Goal: Task Accomplishment & Management: Use online tool/utility

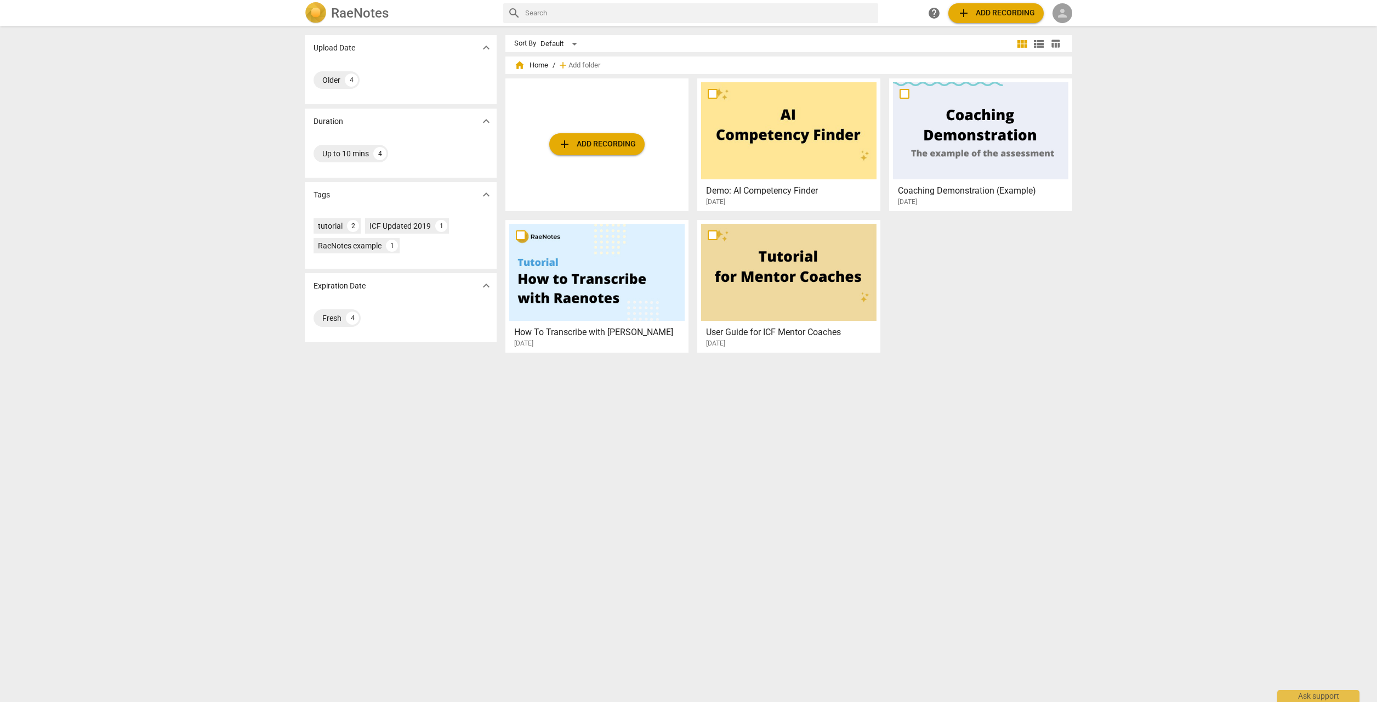
click at [1066, 14] on span "person" at bounding box center [1062, 13] width 13 height 13
click at [1075, 27] on li "Login" at bounding box center [1071, 26] width 39 height 26
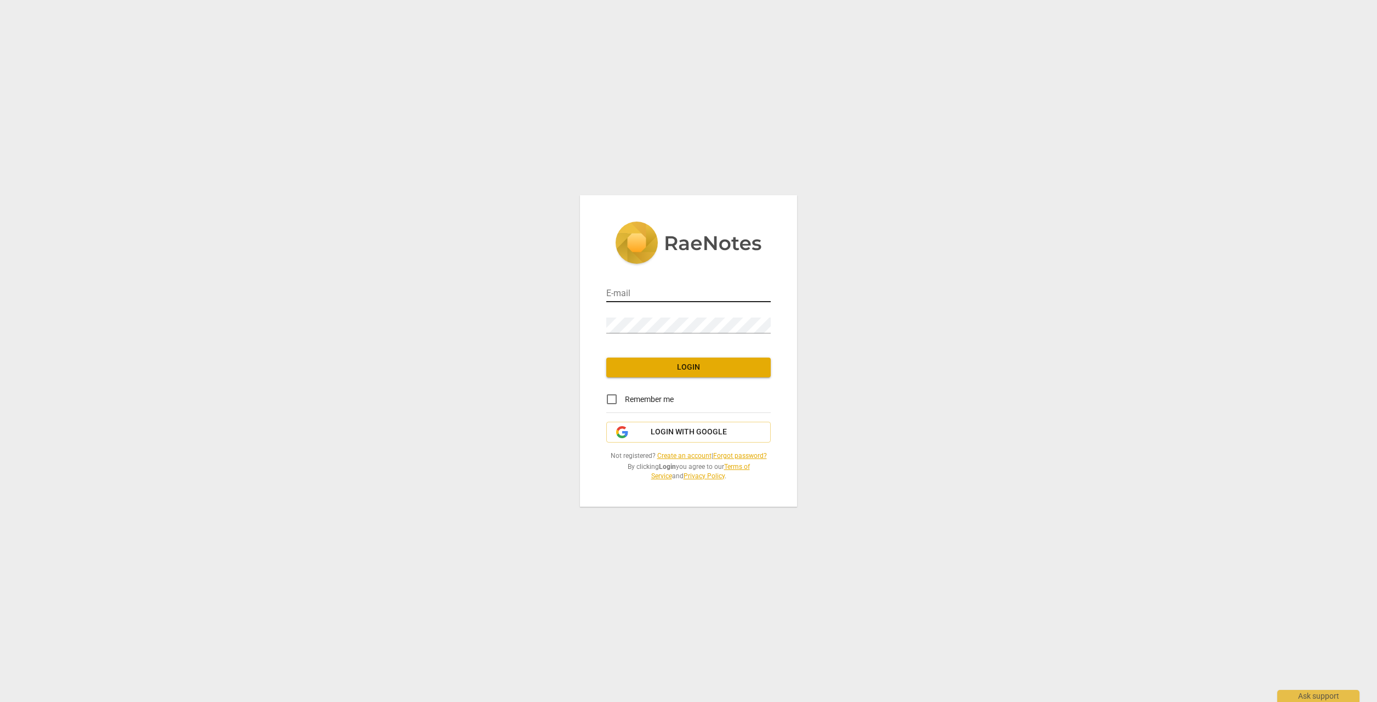
click at [668, 293] on input "email" at bounding box center [688, 294] width 164 height 16
type input "[EMAIL_ADDRESS][DOMAIN_NAME]"
click at [671, 368] on span "Login" at bounding box center [688, 367] width 147 height 11
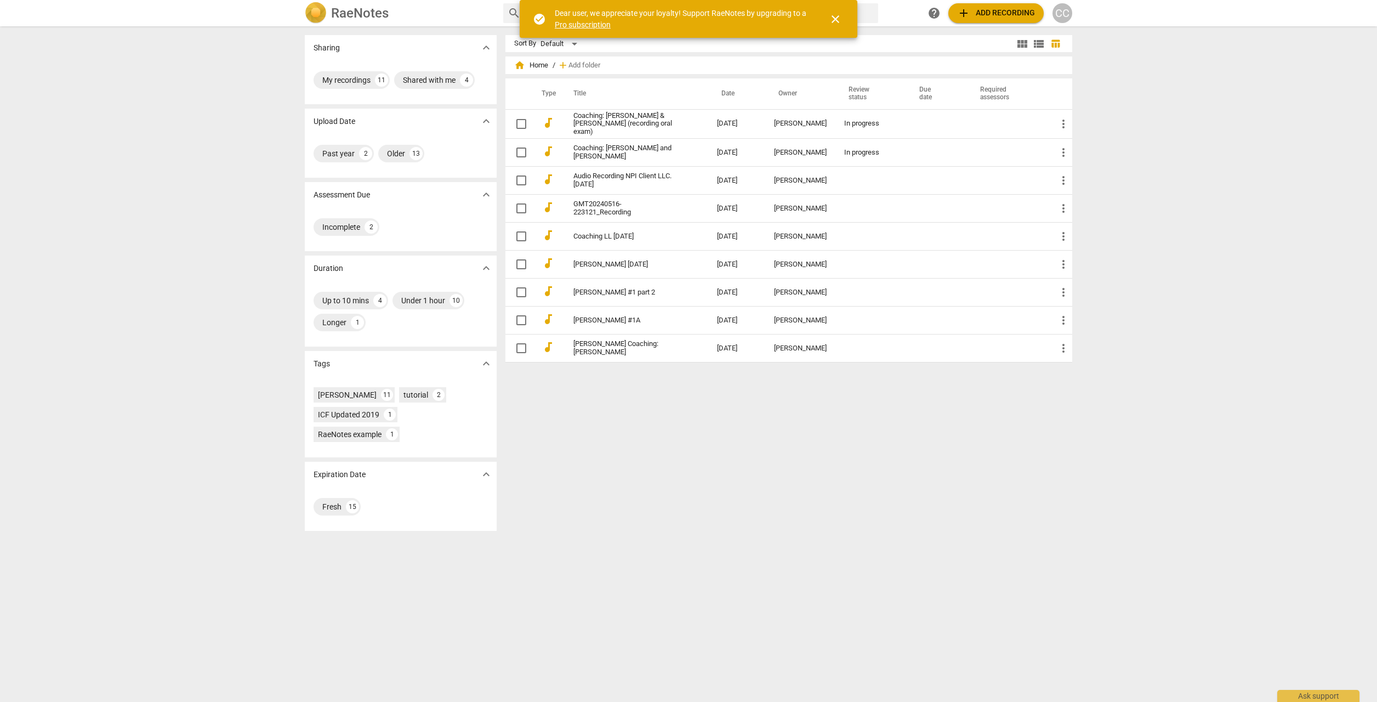
click at [833, 22] on span "close" at bounding box center [835, 19] width 13 height 13
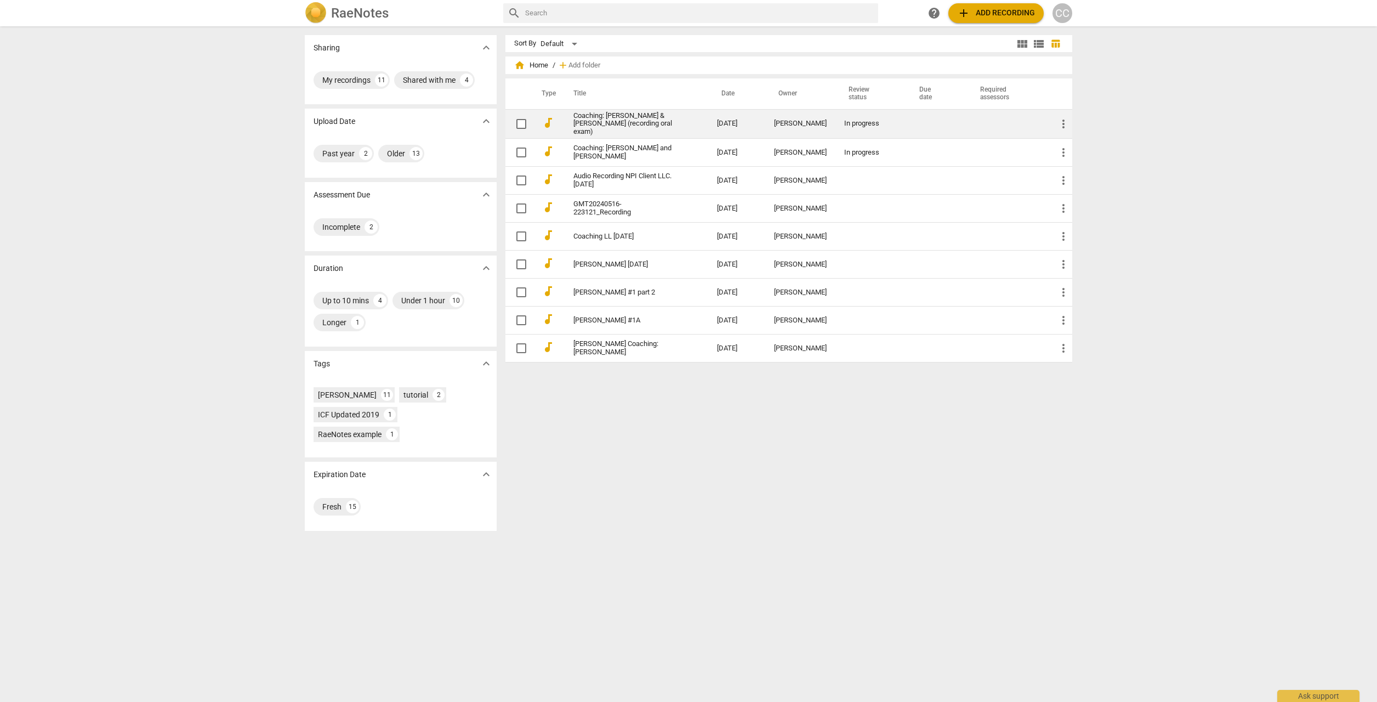
click at [630, 124] on link "Coaching: [PERSON_NAME] & [PERSON_NAME] (recording oral exam)" at bounding box center [625, 124] width 104 height 25
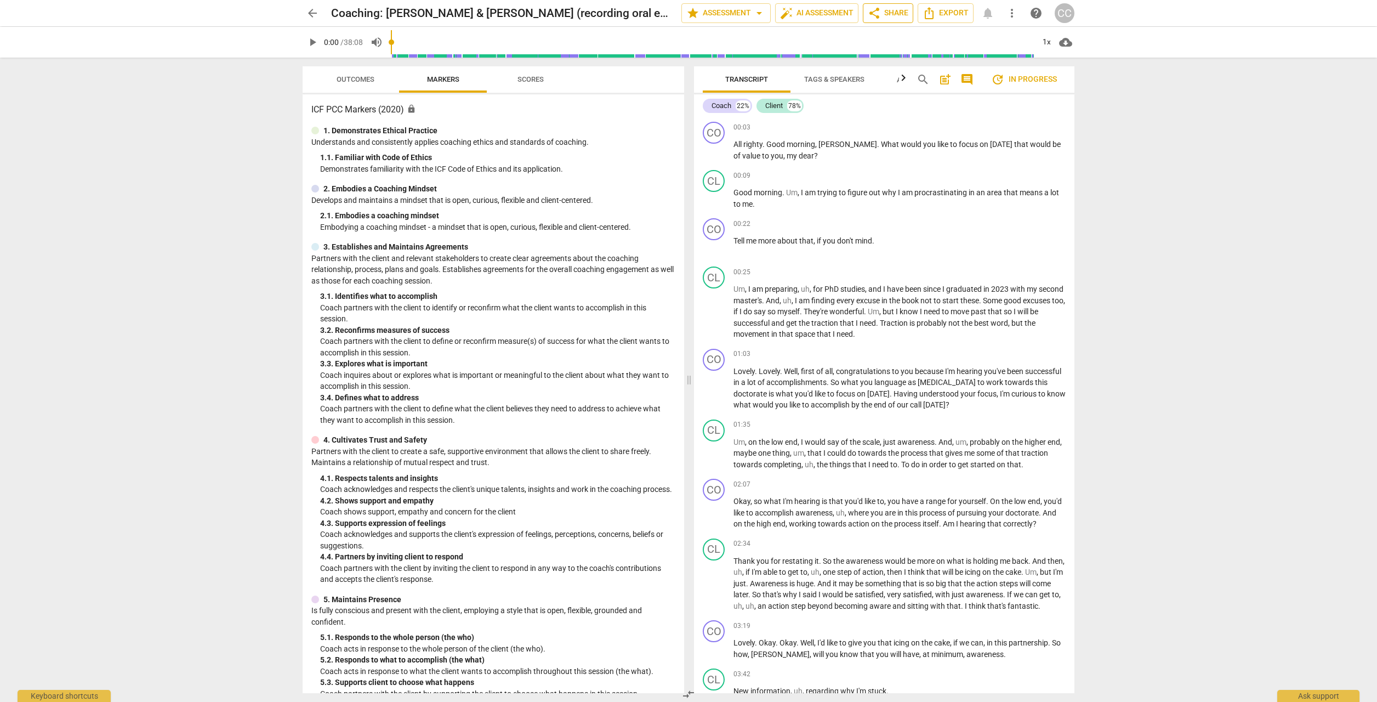
click at [892, 18] on span "share Share" at bounding box center [888, 13] width 41 height 13
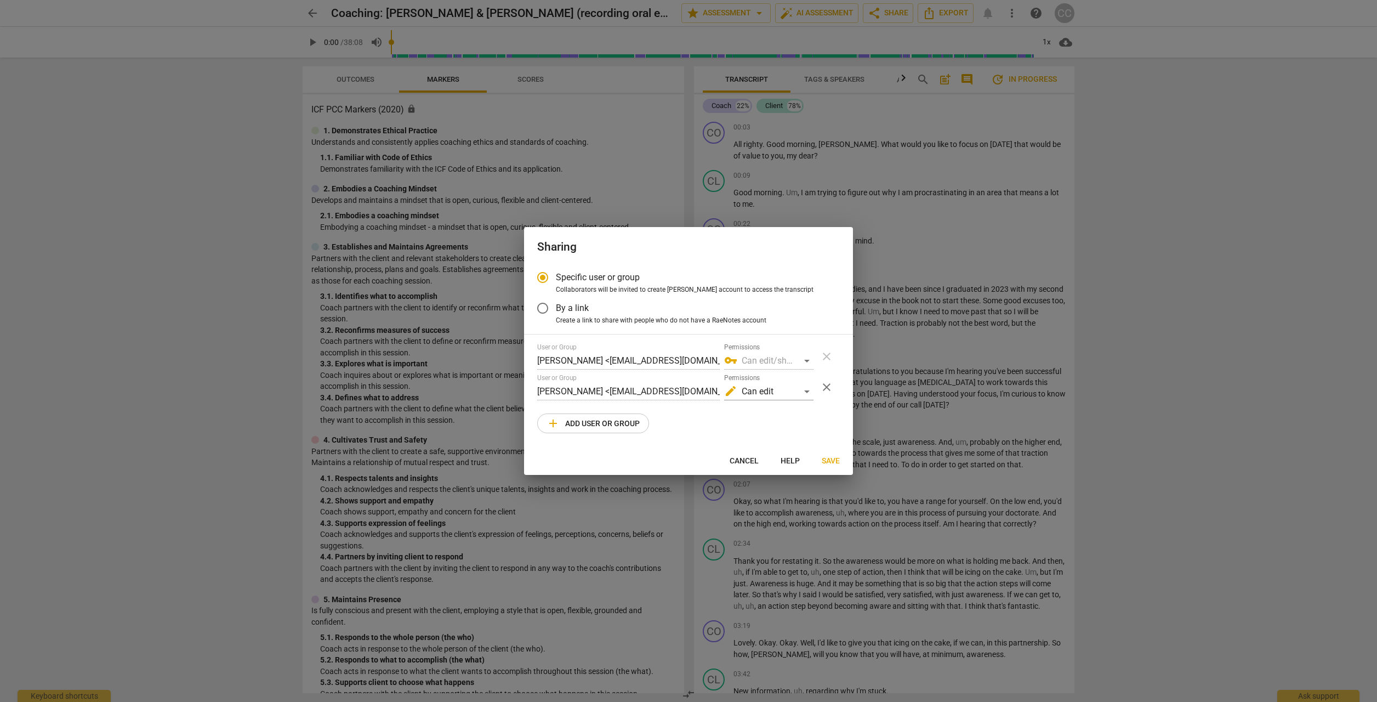
click at [1152, 314] on div at bounding box center [688, 351] width 1377 height 702
radio input "false"
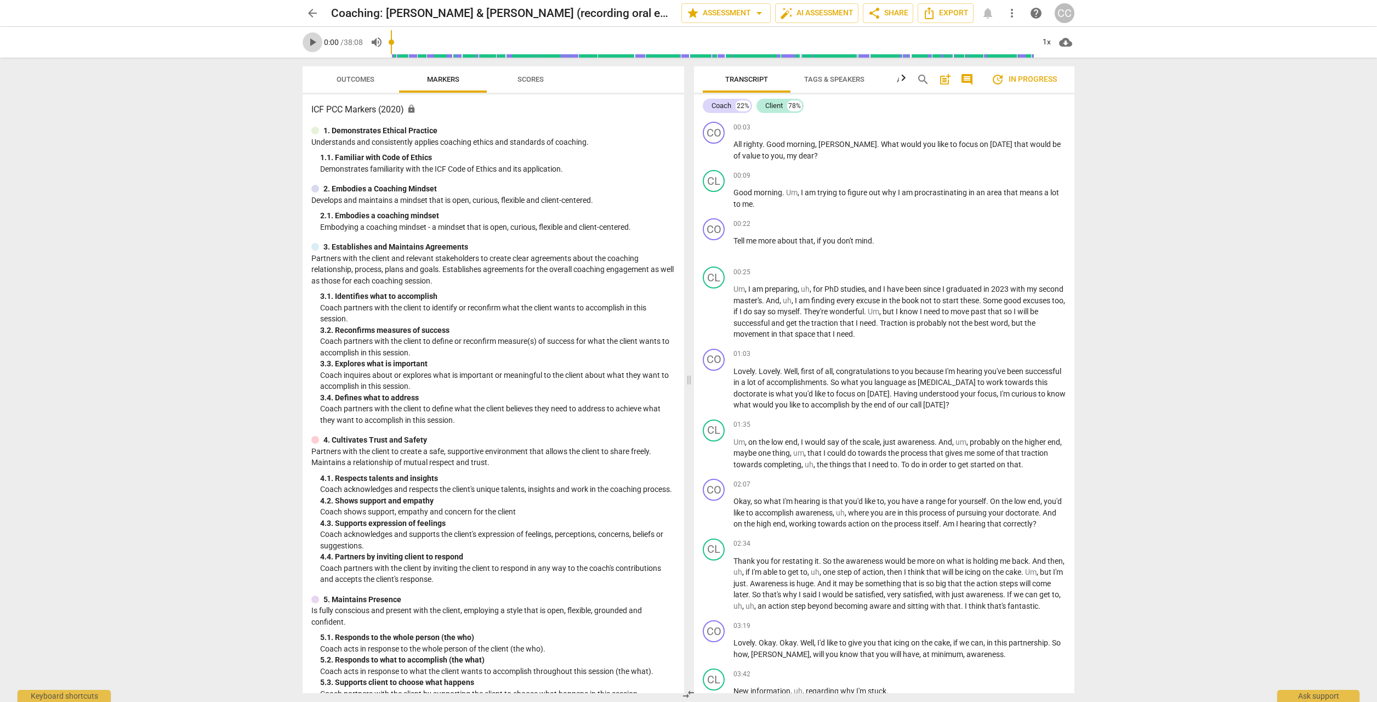
click at [315, 43] on span "play_arrow" at bounding box center [312, 42] width 13 height 13
click at [310, 44] on span "pause" at bounding box center [312, 42] width 13 height 13
type input "10"
click at [317, 12] on span "arrow_back" at bounding box center [312, 13] width 13 height 13
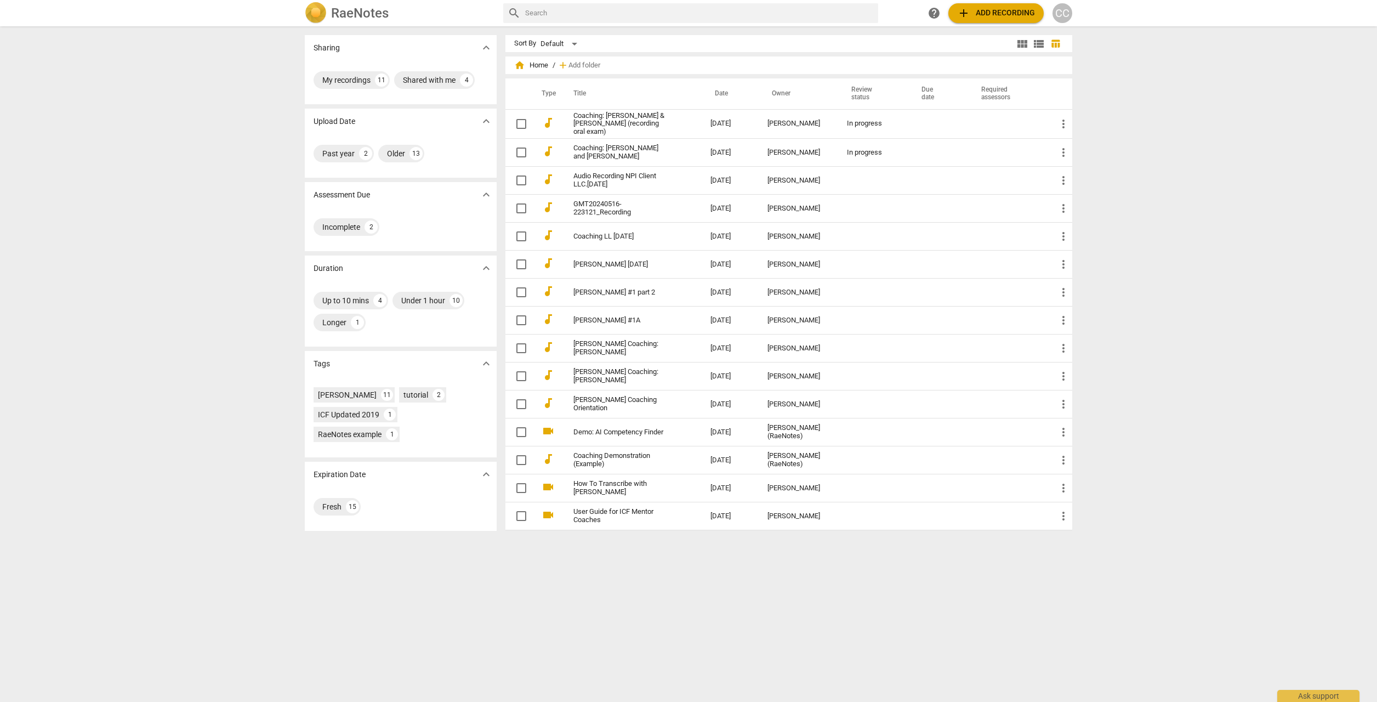
click at [343, 8] on h2 "RaeNotes" at bounding box center [360, 12] width 58 height 15
click at [1061, 12] on div "CC" at bounding box center [1062, 13] width 20 height 20
click at [1082, 107] on li "Profile" at bounding box center [1093, 107] width 83 height 26
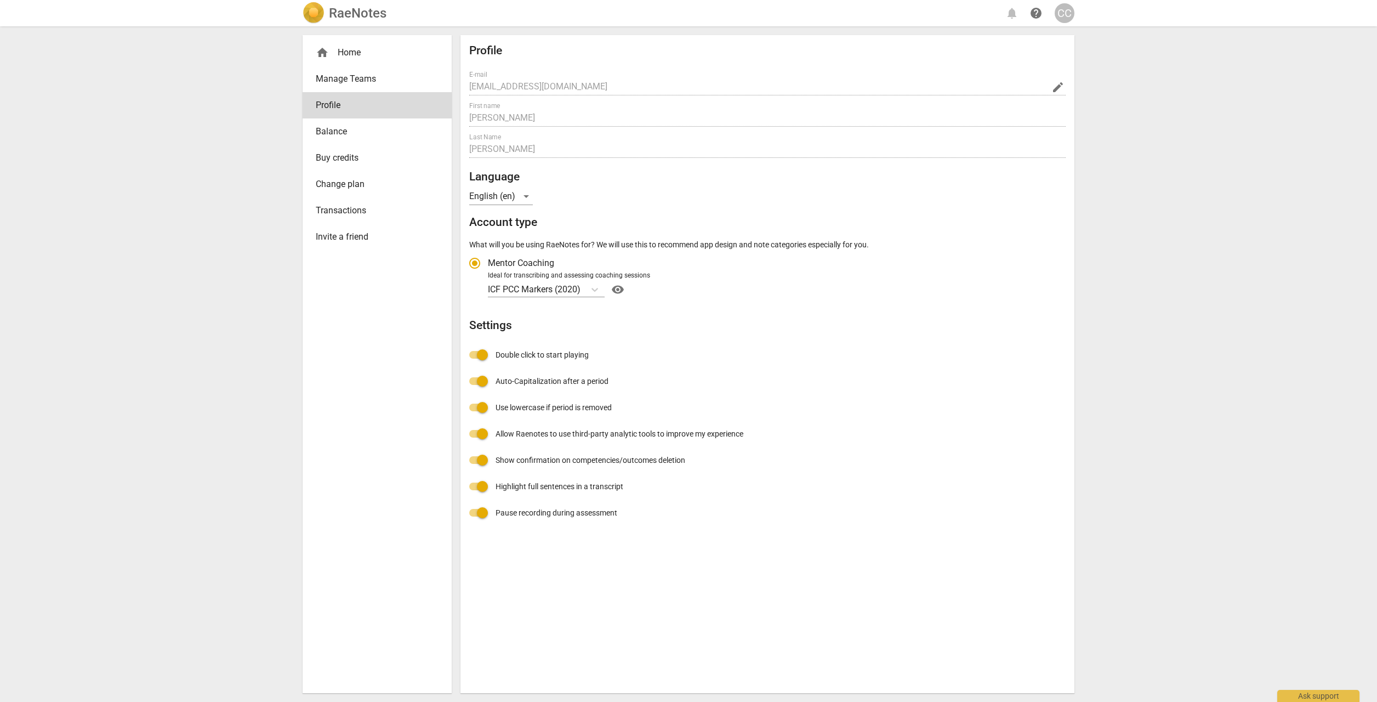
radio input "false"
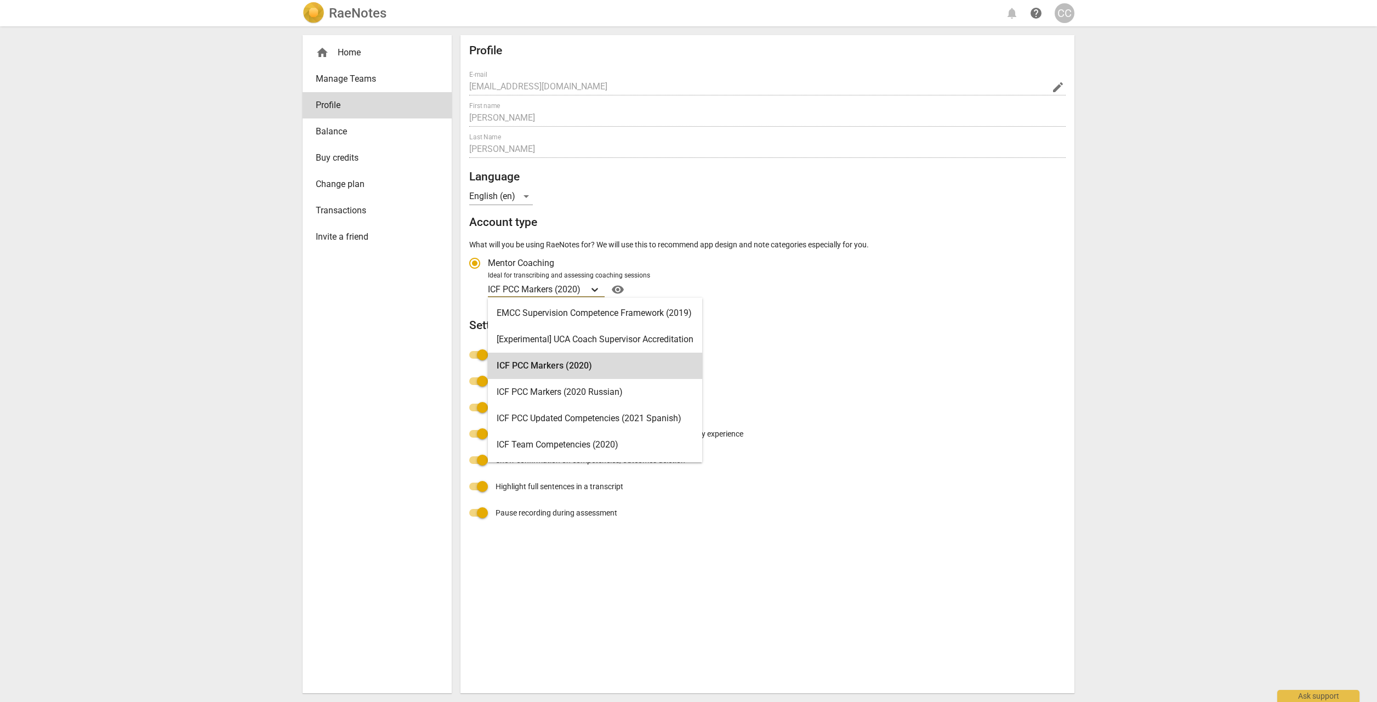
click at [598, 288] on icon "Account type" at bounding box center [594, 290] width 7 height 4
click at [0, 0] on input "Ideal for transcribing and assessing coaching sessions 15 results available. Us…" at bounding box center [0, 0] width 0 height 0
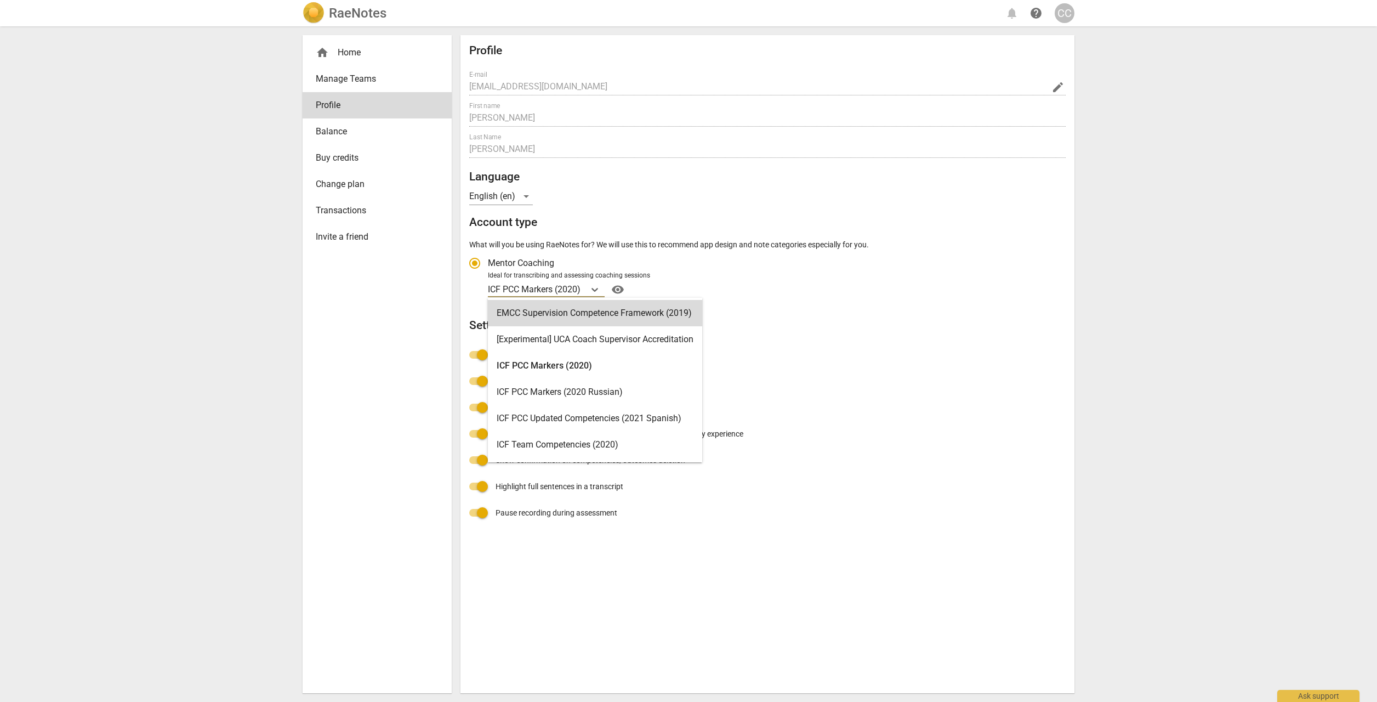
click at [989, 238] on div "Profile E-mail cheriecastain@gmail.com edit First name Cherie Last Name Castain…" at bounding box center [767, 285] width 596 height 482
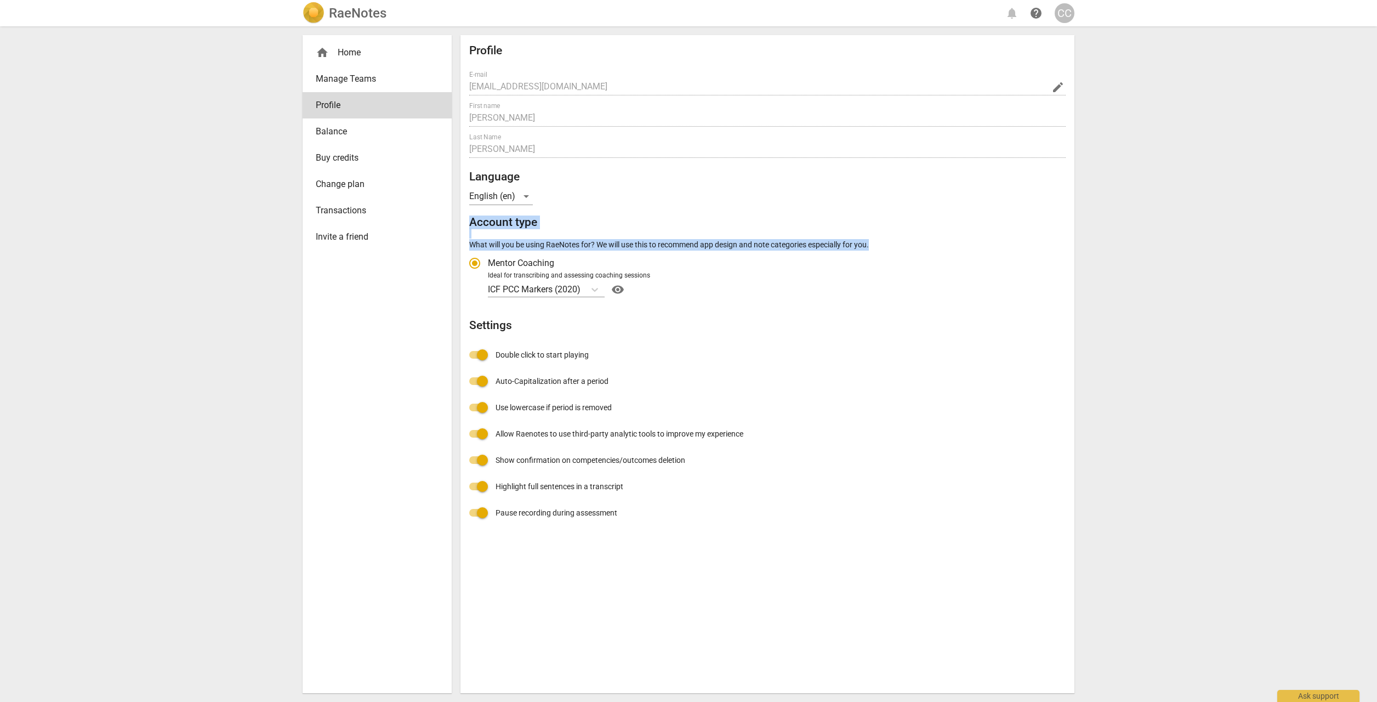
click at [327, 134] on span "Balance" at bounding box center [373, 131] width 114 height 13
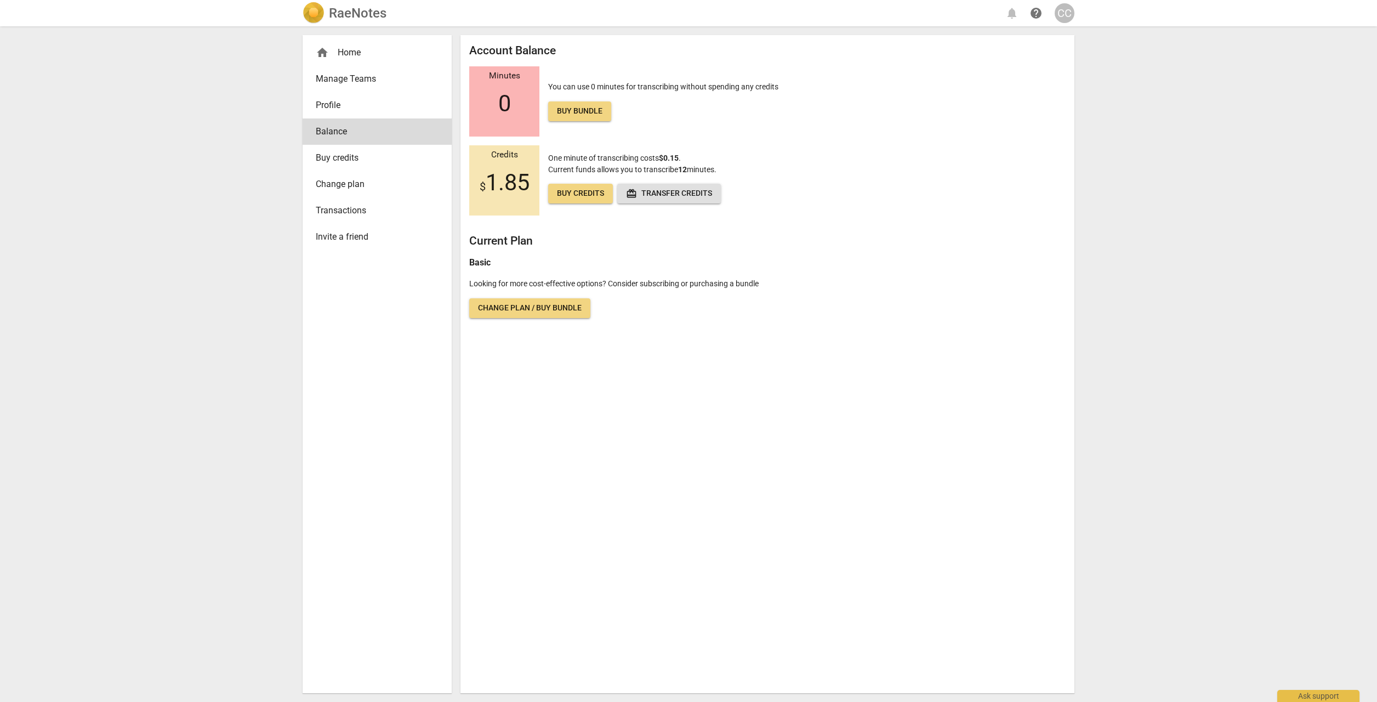
click at [355, 238] on span "Invite a friend" at bounding box center [373, 236] width 114 height 13
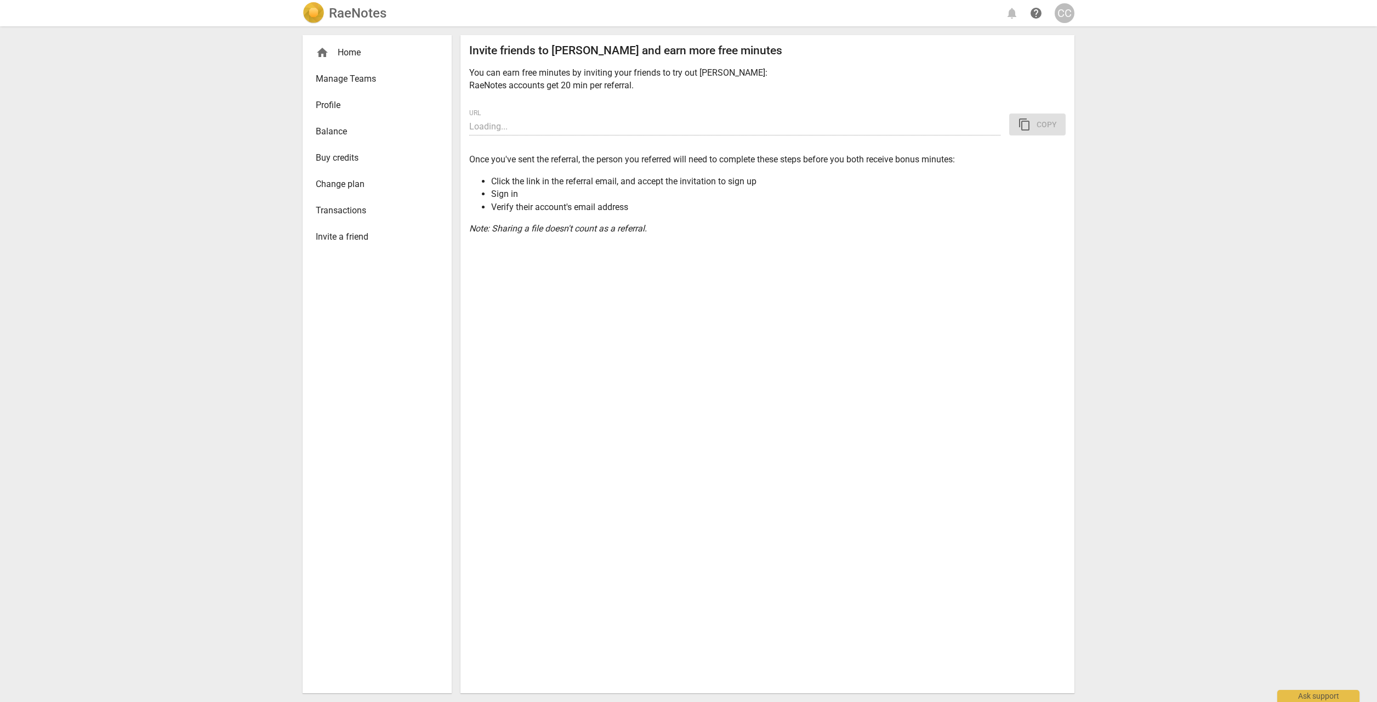
type input "https://app.raenotes.com/invitation/gAAAAABoqM-C0ZE8PVrXCJGEy1QQyxaI7FuK50NujRw…"
click at [1043, 124] on span "content_copy Copy" at bounding box center [1037, 124] width 39 height 13
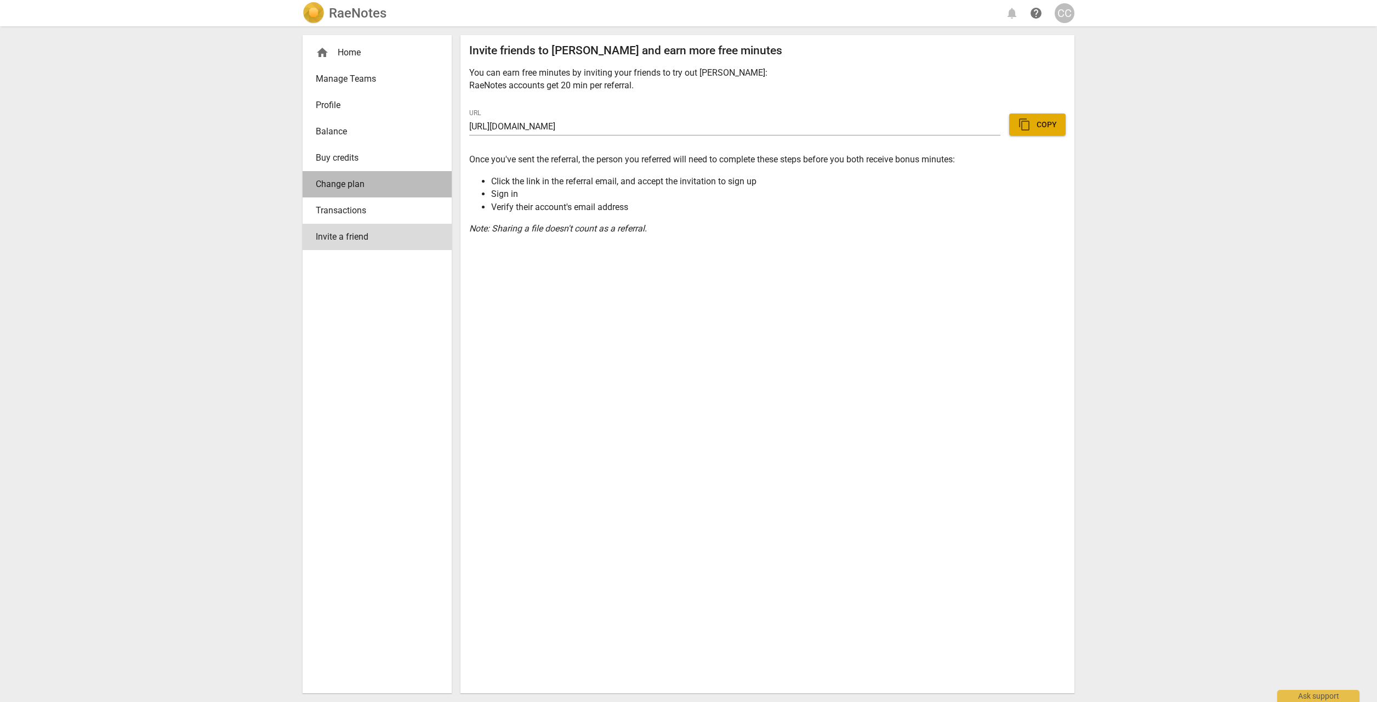
click at [329, 186] on span "Change plan" at bounding box center [373, 184] width 114 height 13
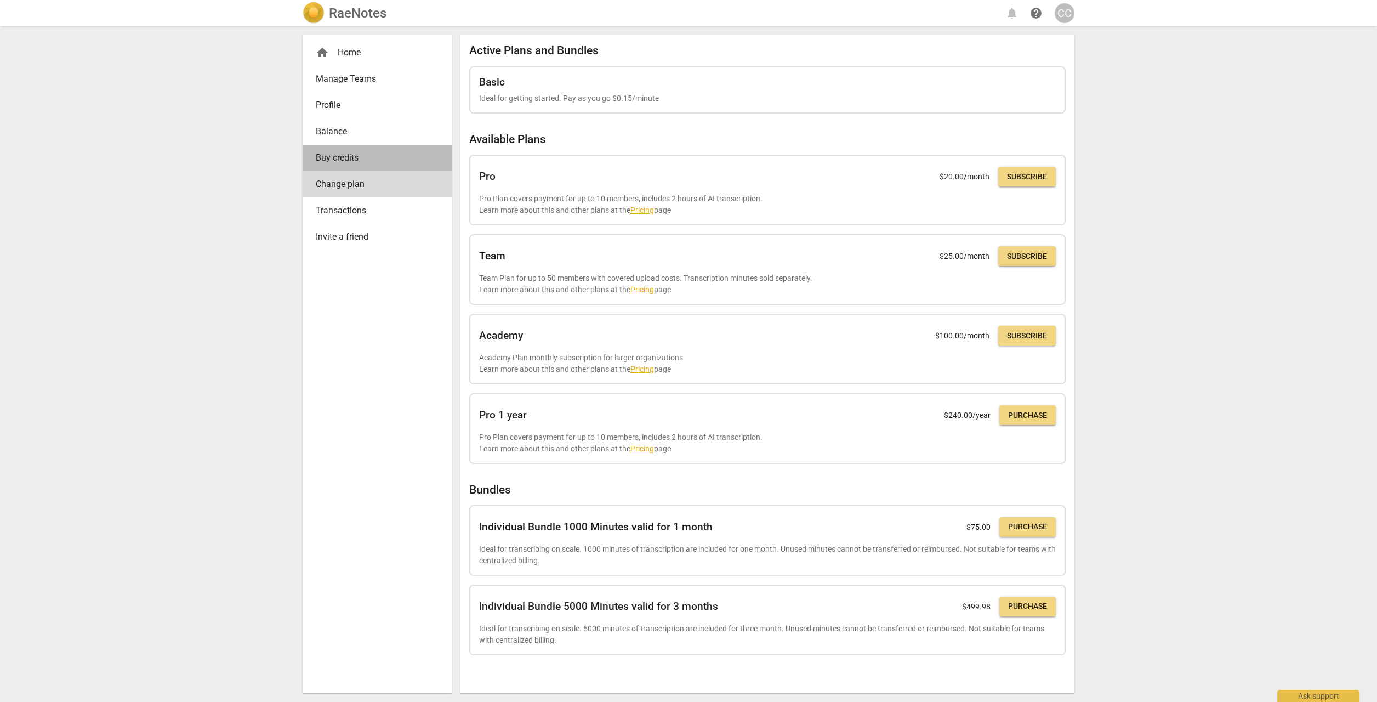
click at [329, 155] on span "Buy credits" at bounding box center [373, 157] width 114 height 13
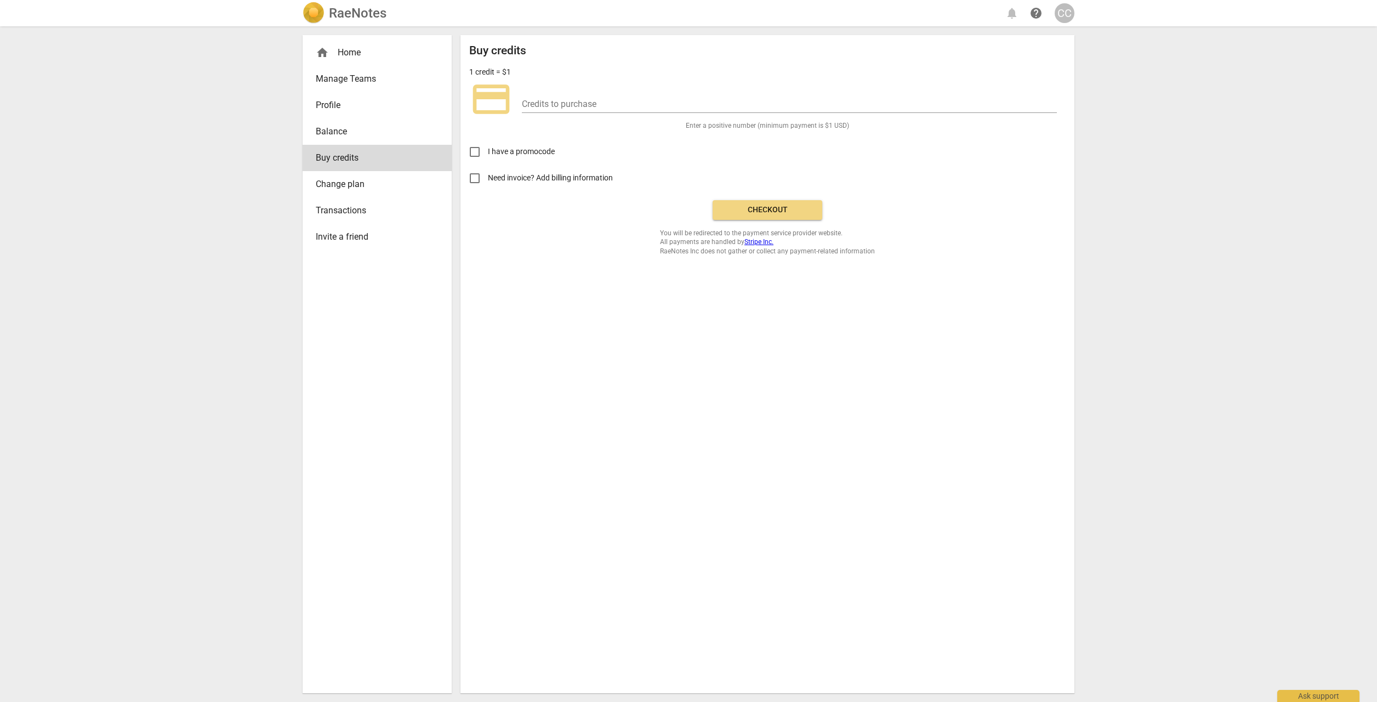
click at [332, 210] on span "Transactions" at bounding box center [373, 210] width 114 height 13
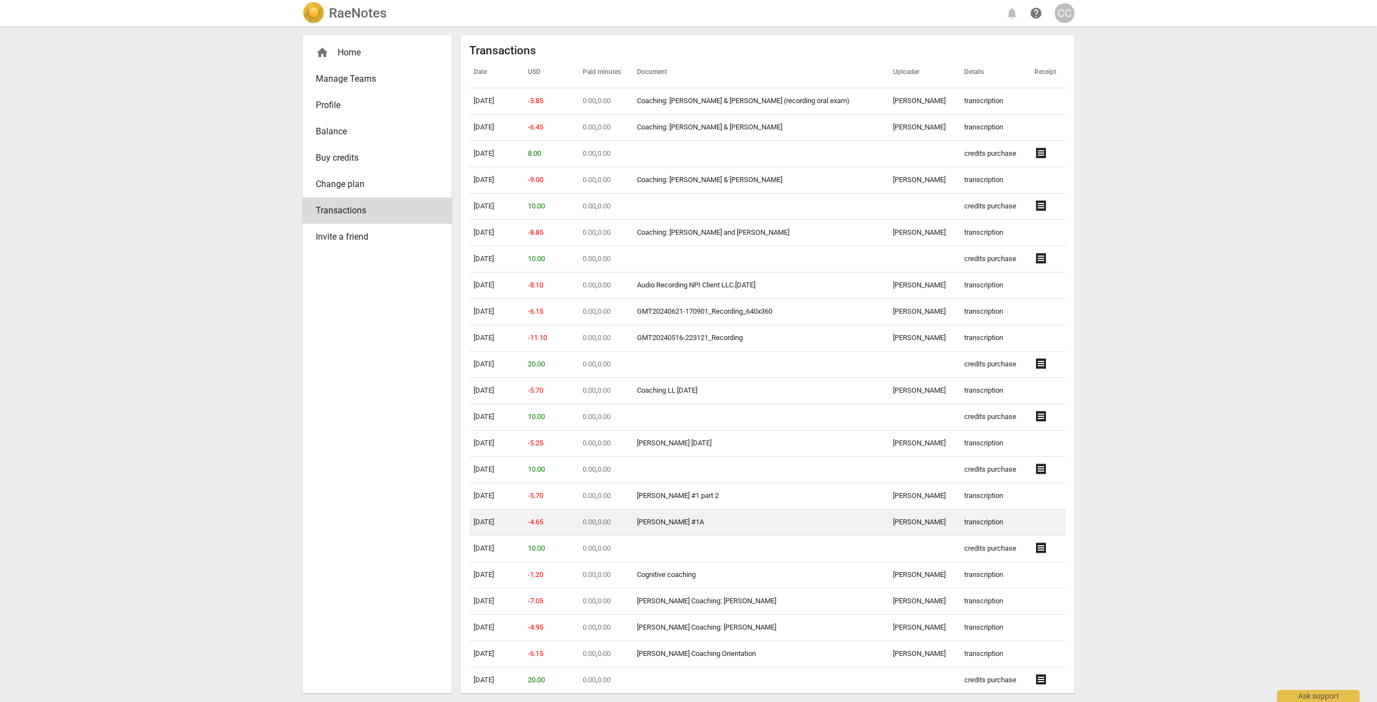
click at [700, 519] on td "Lindalee #1A" at bounding box center [761, 522] width 256 height 26
click at [686, 522] on link "Lindalee #1A" at bounding box center [670, 521] width 67 height 8
click at [328, 161] on span "Buy credits" at bounding box center [373, 157] width 114 height 13
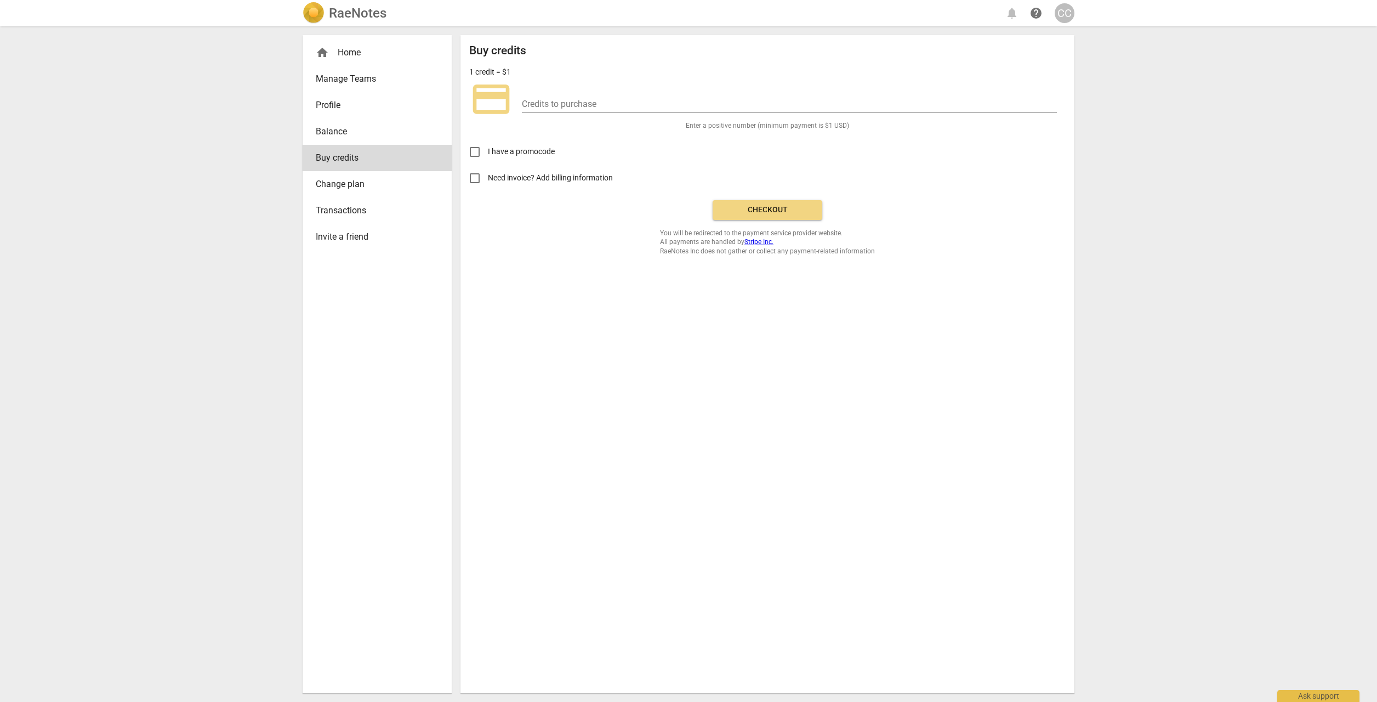
click at [326, 131] on span "Balance" at bounding box center [373, 131] width 114 height 13
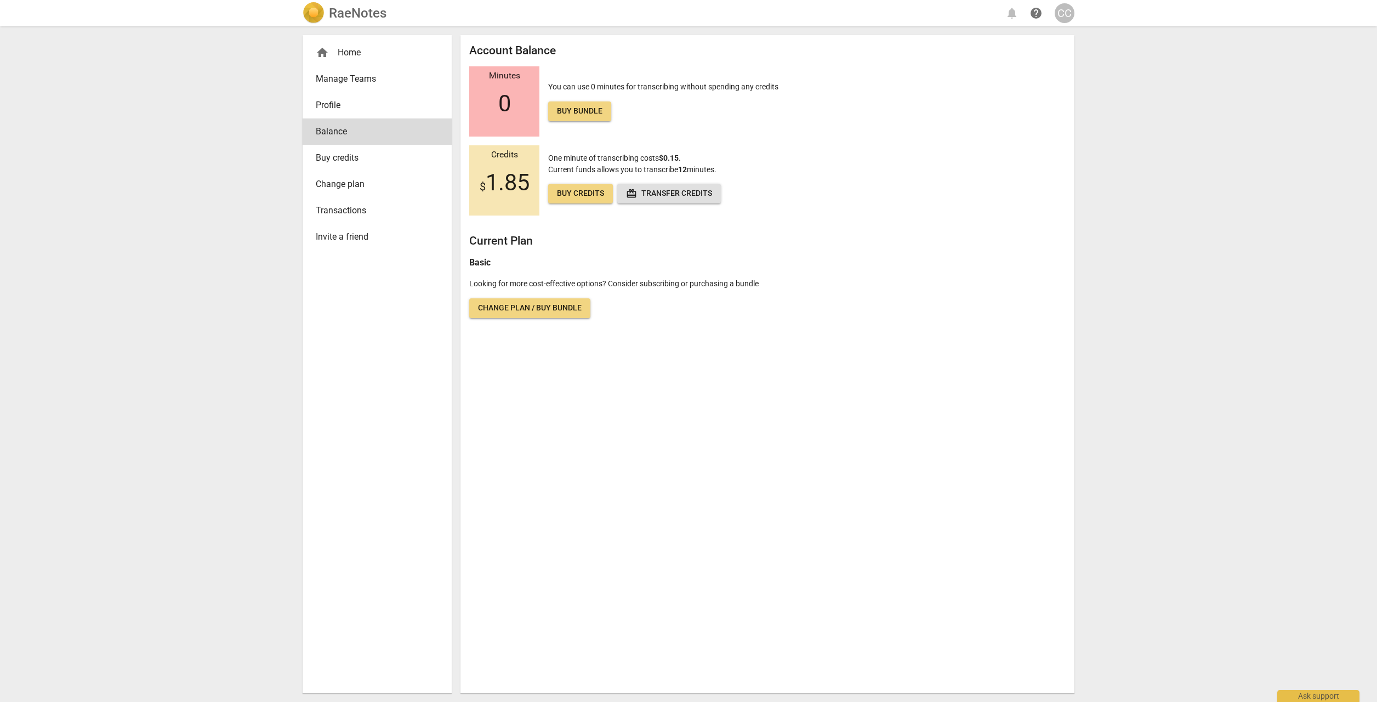
click at [342, 58] on div "home Home" at bounding box center [373, 52] width 114 height 13
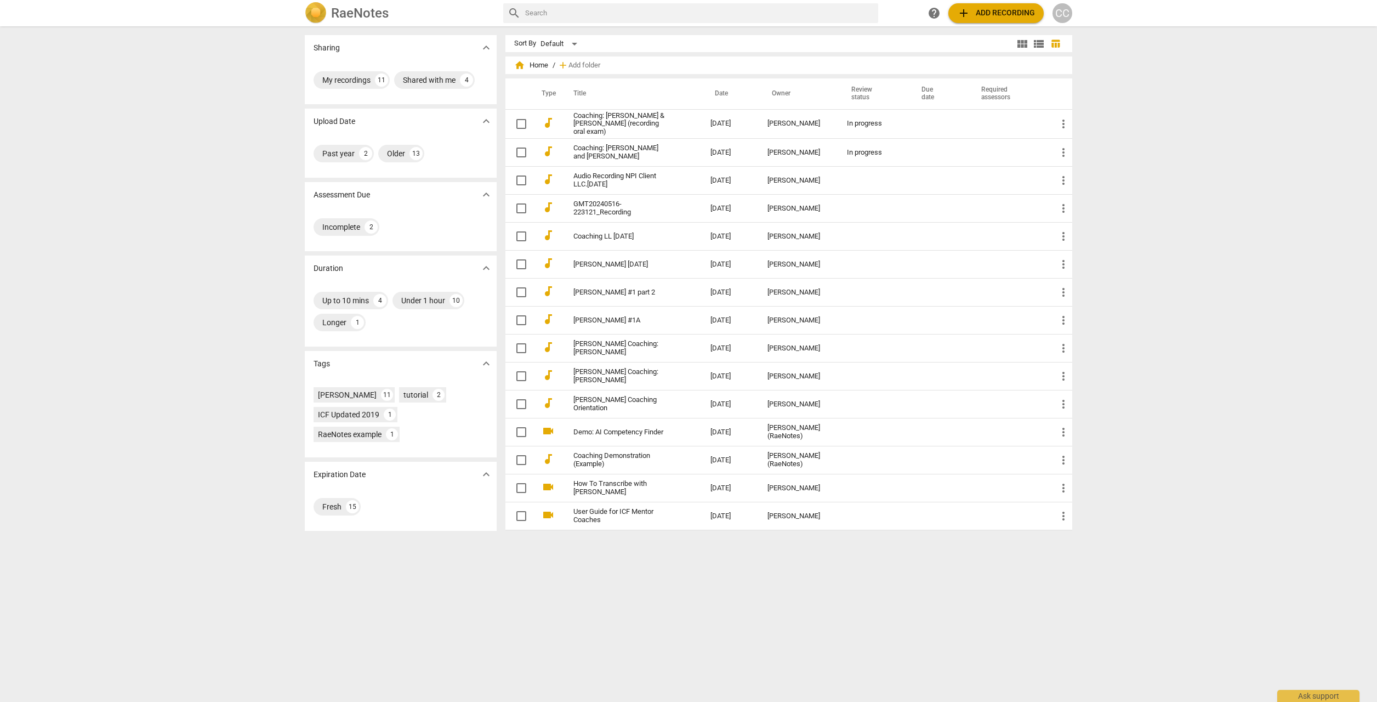
click at [1068, 12] on div "CC" at bounding box center [1062, 13] width 20 height 20
click at [1083, 268] on li "Logout" at bounding box center [1093, 265] width 83 height 26
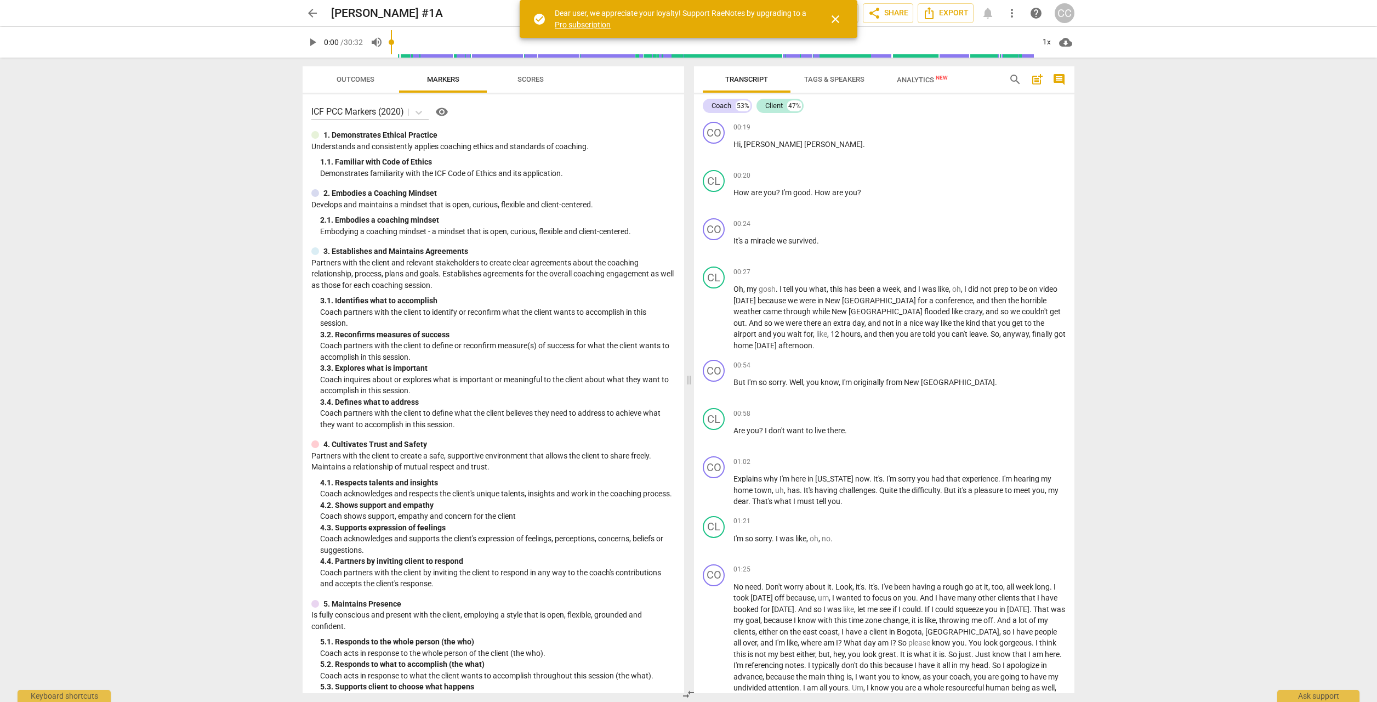
click at [311, 15] on span "arrow_back" at bounding box center [312, 13] width 13 height 13
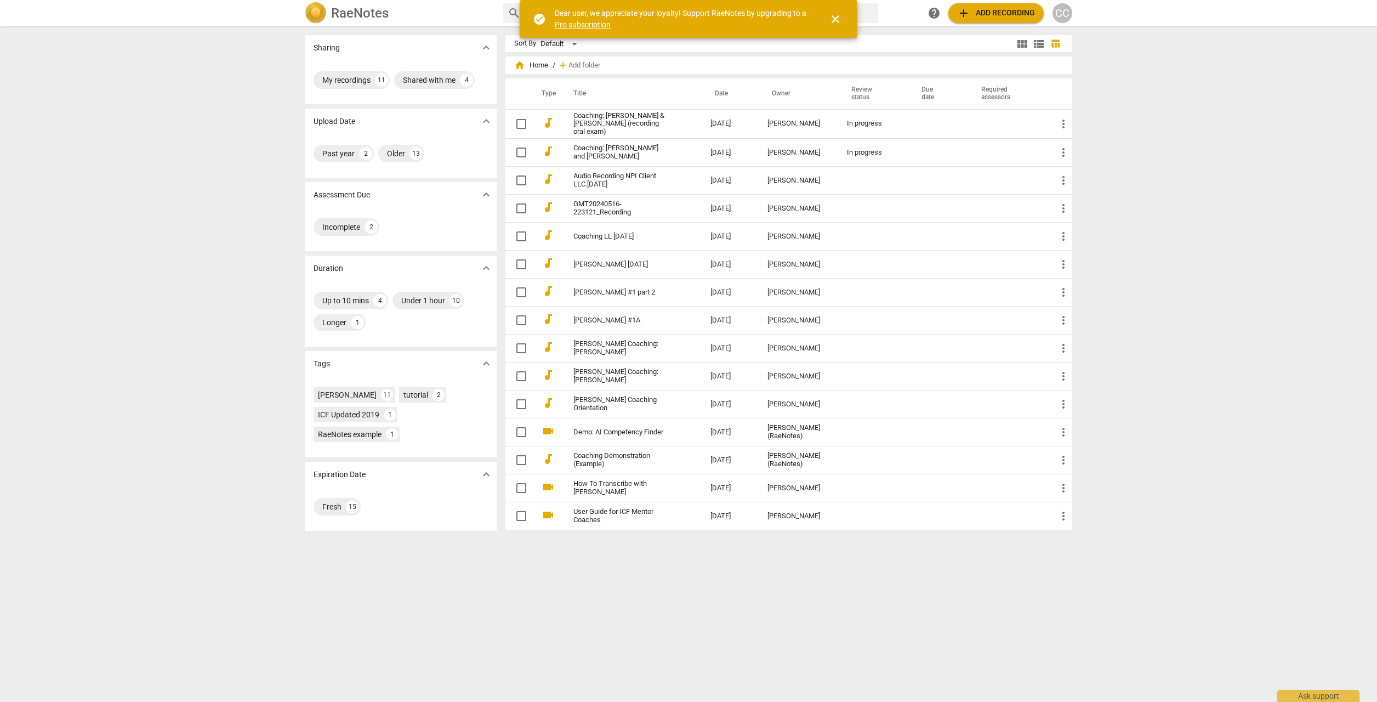
click at [1062, 17] on div "CC" at bounding box center [1062, 13] width 20 height 20
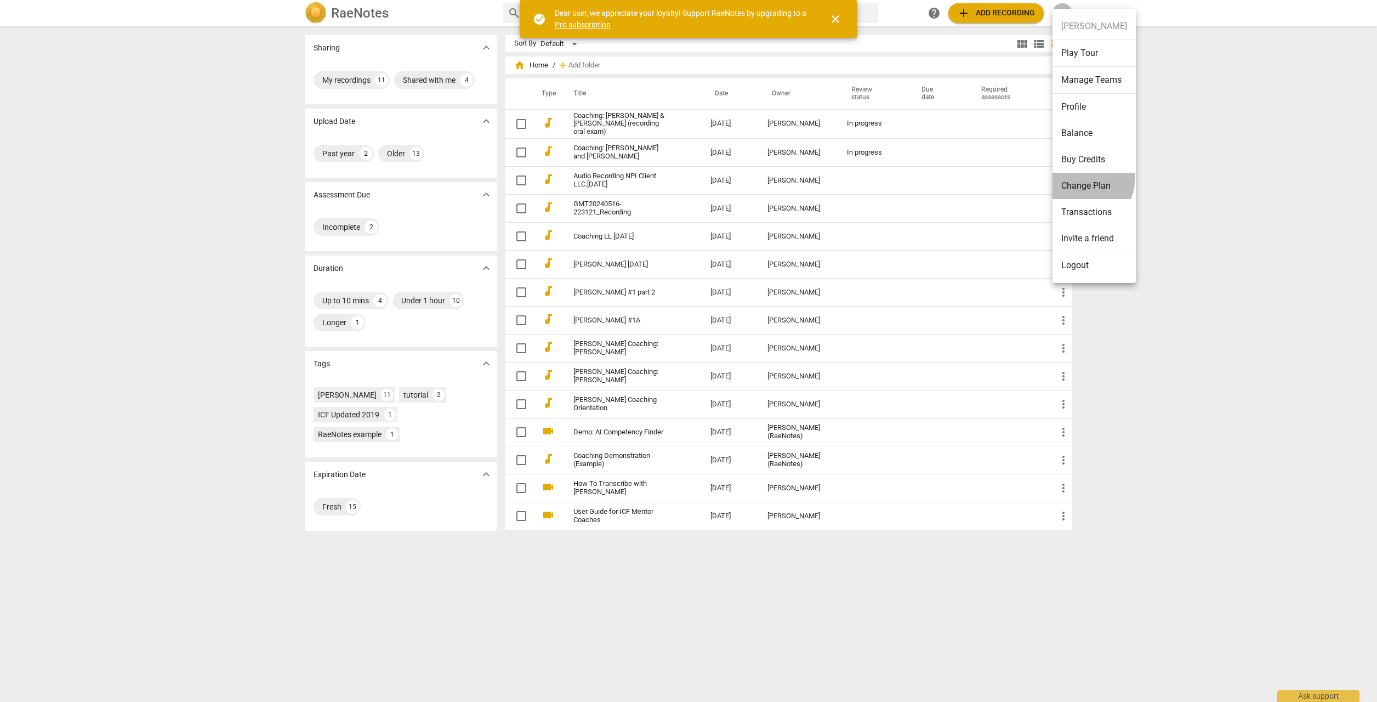
click at [1078, 177] on li "Change Plan" at bounding box center [1093, 186] width 83 height 26
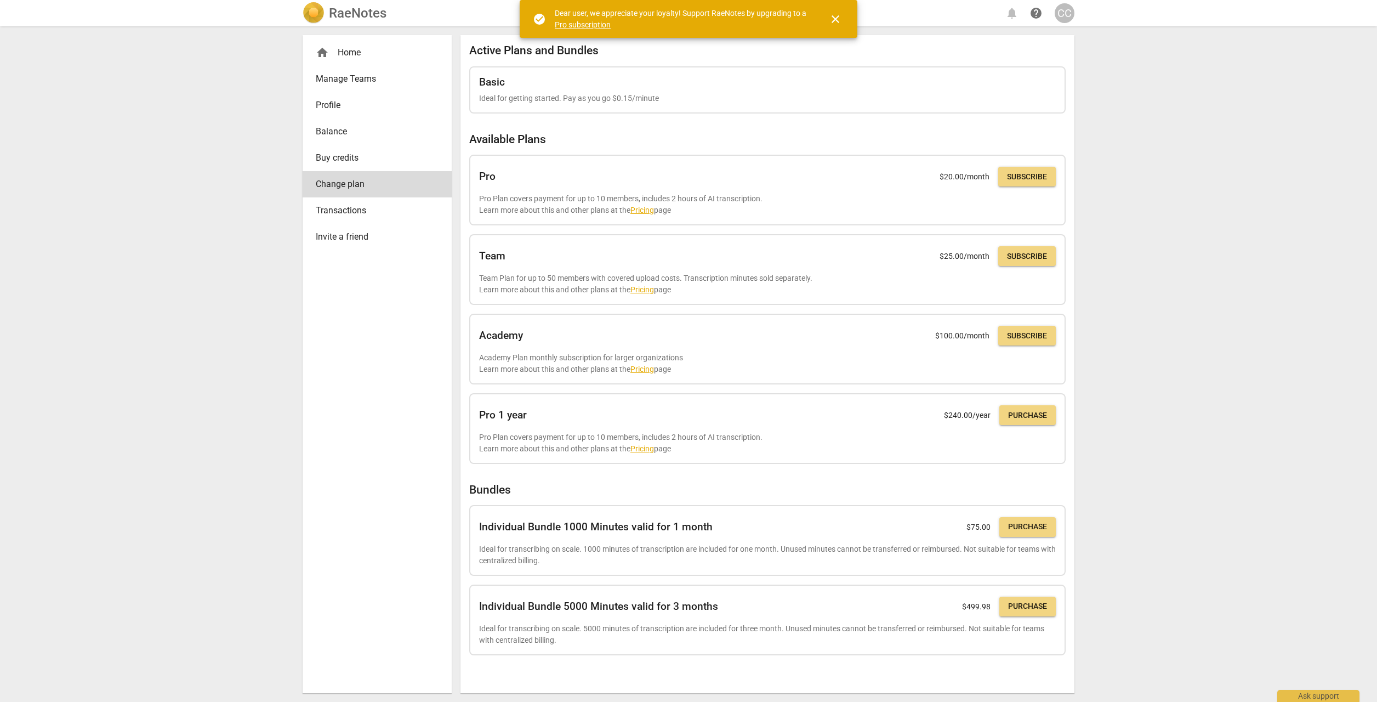
click at [1060, 12] on div "CC" at bounding box center [1065, 13] width 20 height 20
click at [1077, 136] on li "Buy Credits" at bounding box center [1096, 132] width 83 height 26
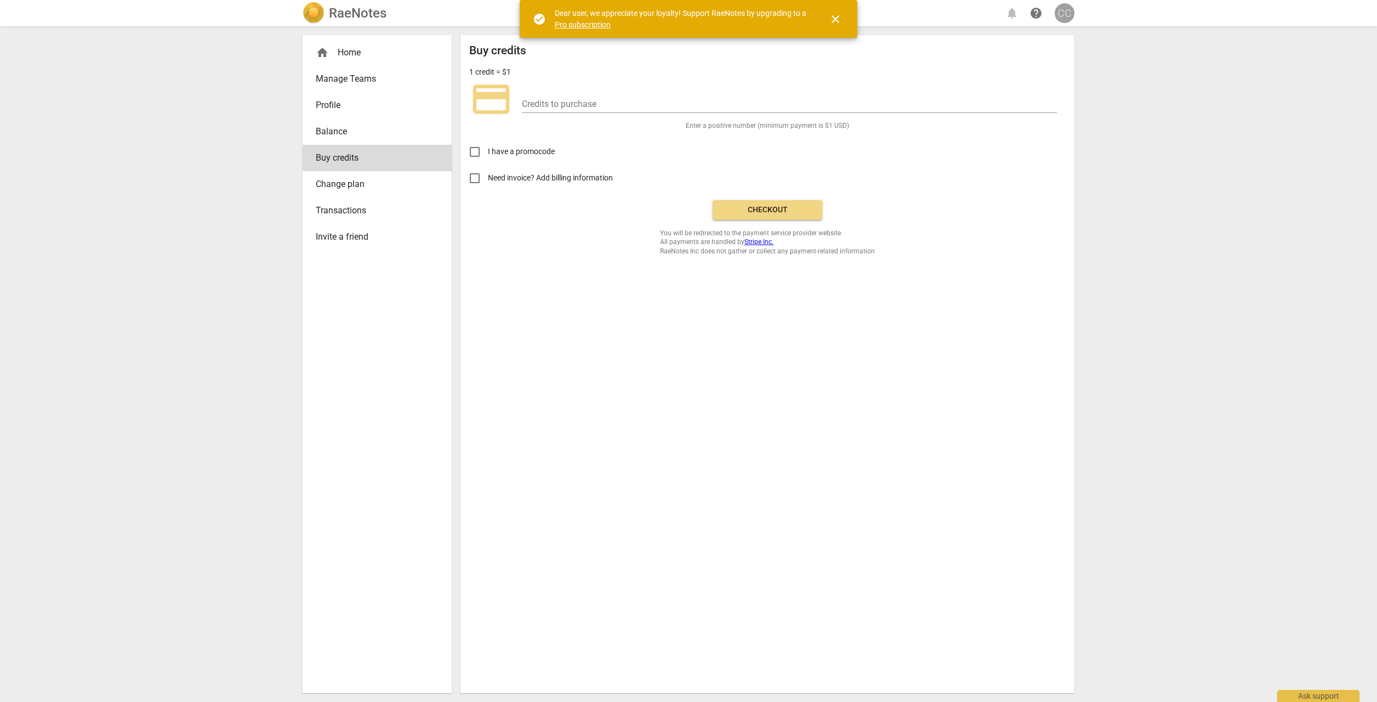
click at [1066, 11] on div "CC" at bounding box center [1065, 13] width 20 height 20
click at [332, 203] on div at bounding box center [688, 351] width 1377 height 702
click at [333, 208] on span "Transactions" at bounding box center [373, 210] width 114 height 13
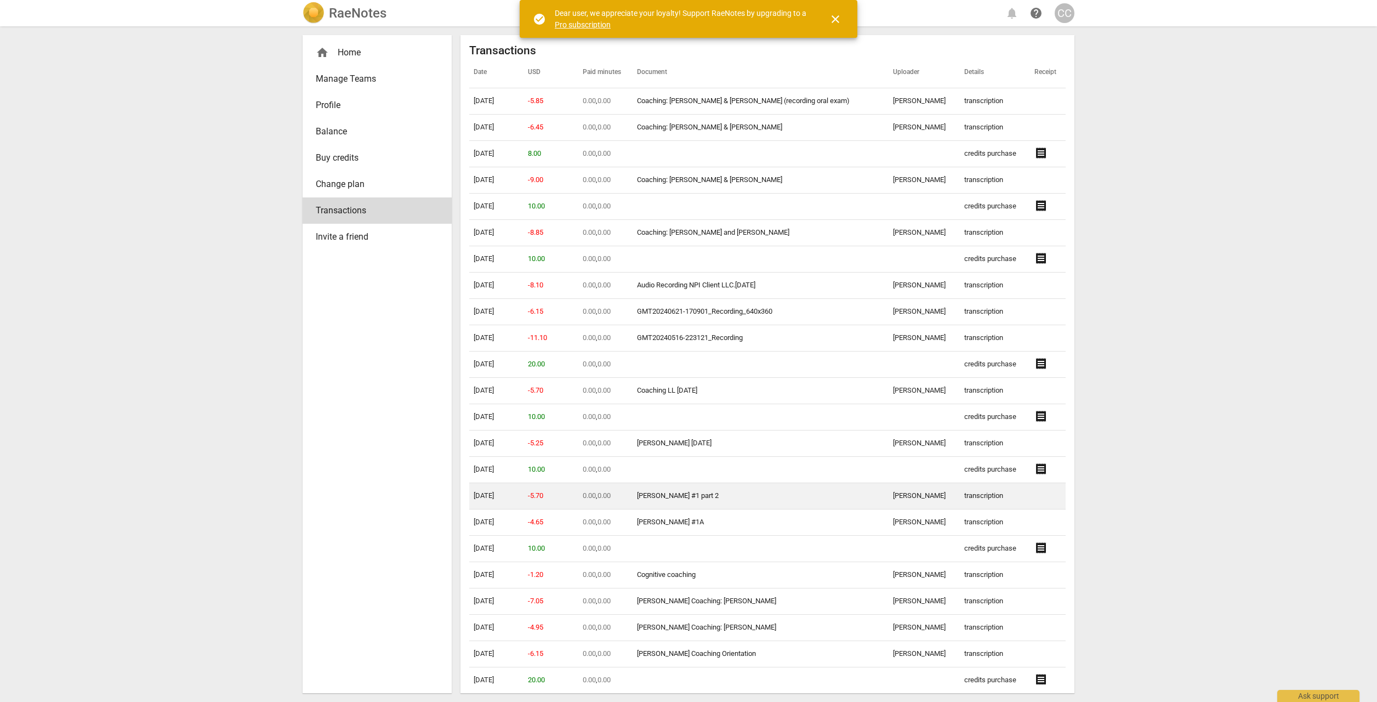
click at [709, 494] on link "Lindalee #1 part 2" at bounding box center [678, 495] width 82 height 8
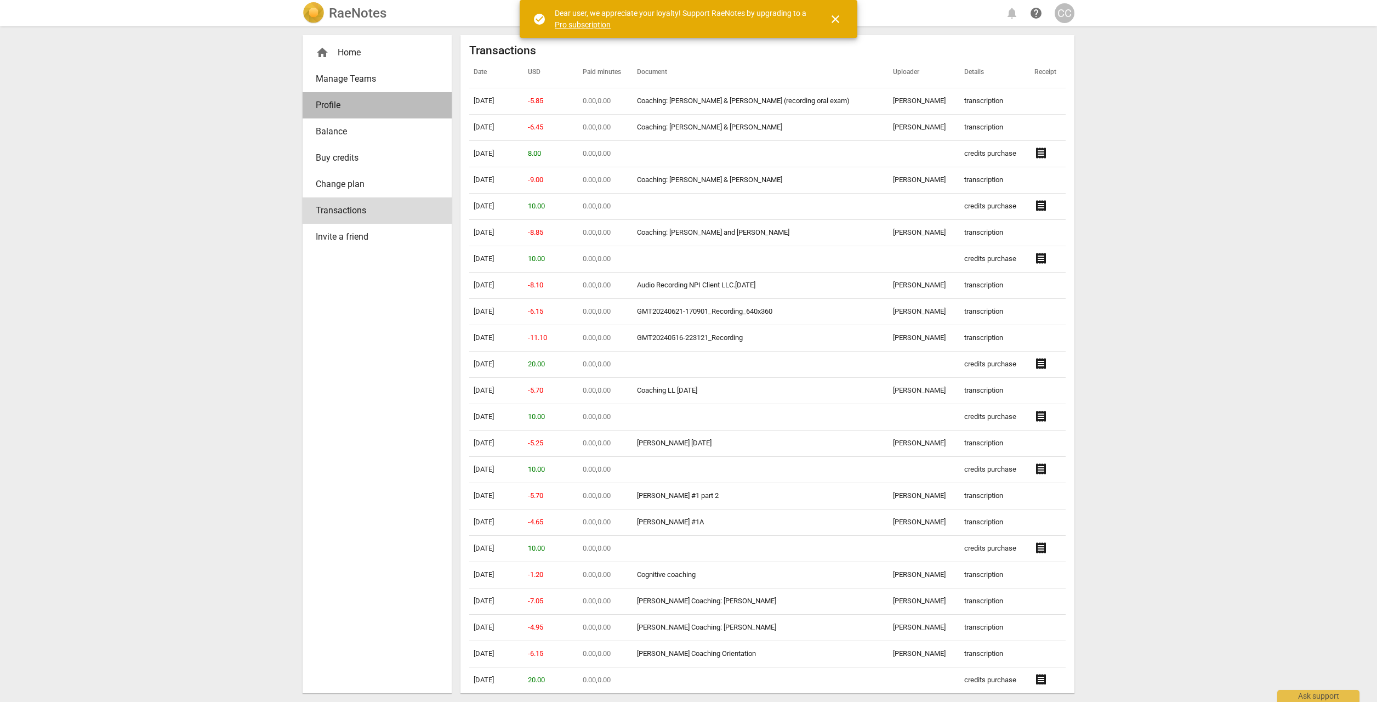
click at [339, 110] on span "Profile" at bounding box center [373, 105] width 114 height 13
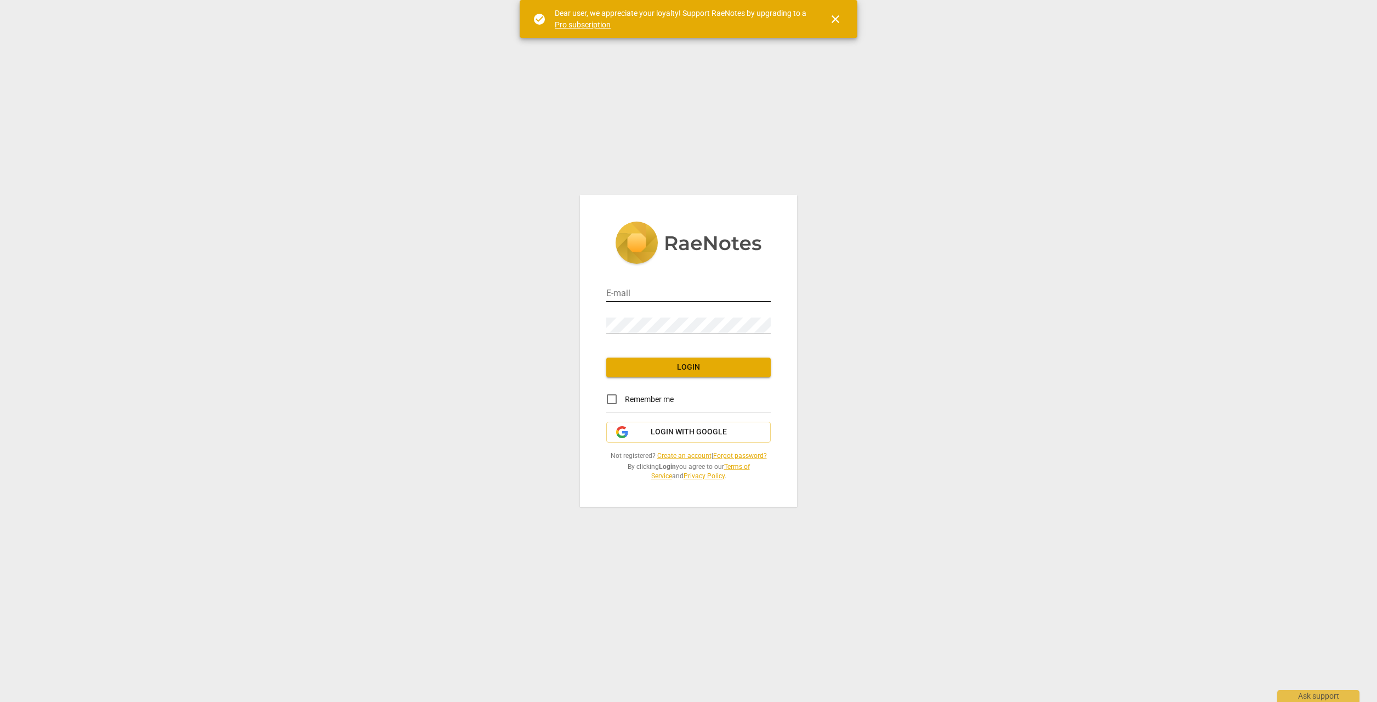
click at [771, 286] on div at bounding box center [771, 286] width 0 height 0
click at [669, 288] on input "email" at bounding box center [688, 294] width 164 height 16
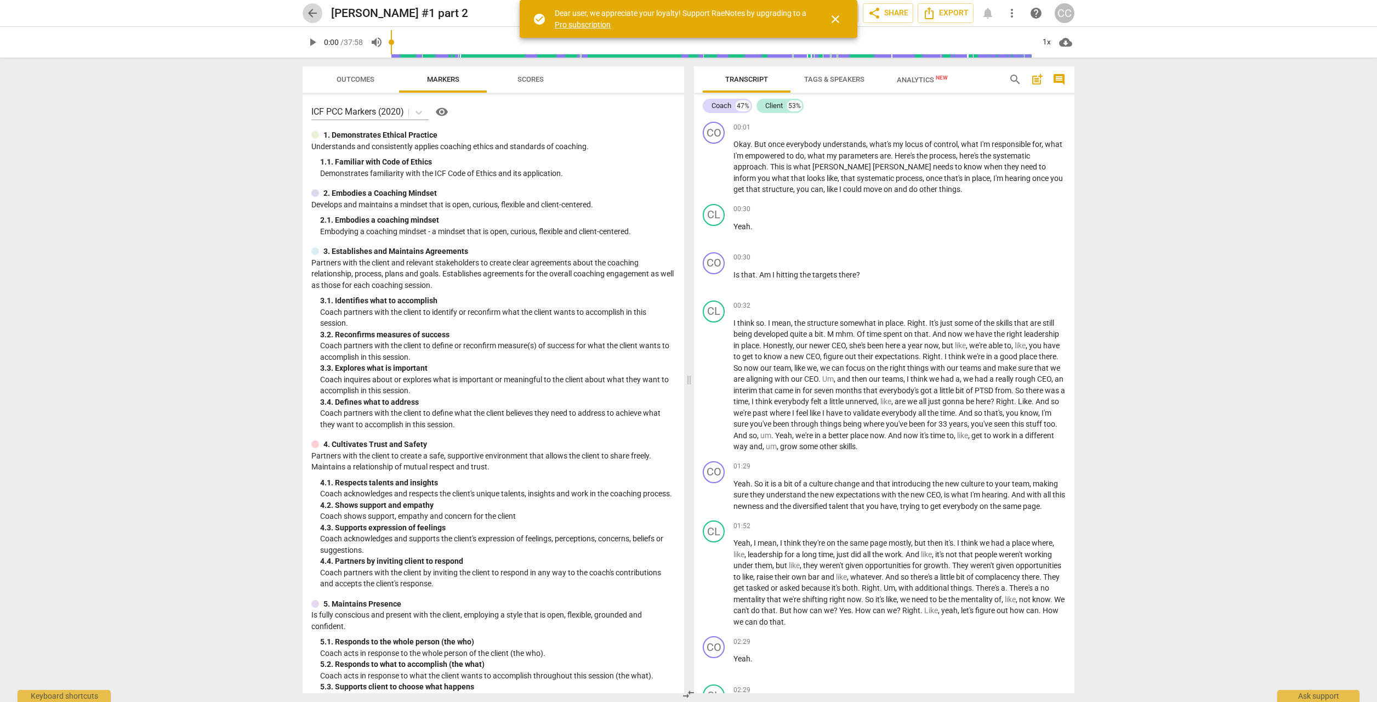
click at [309, 15] on span "arrow_back" at bounding box center [312, 13] width 13 height 13
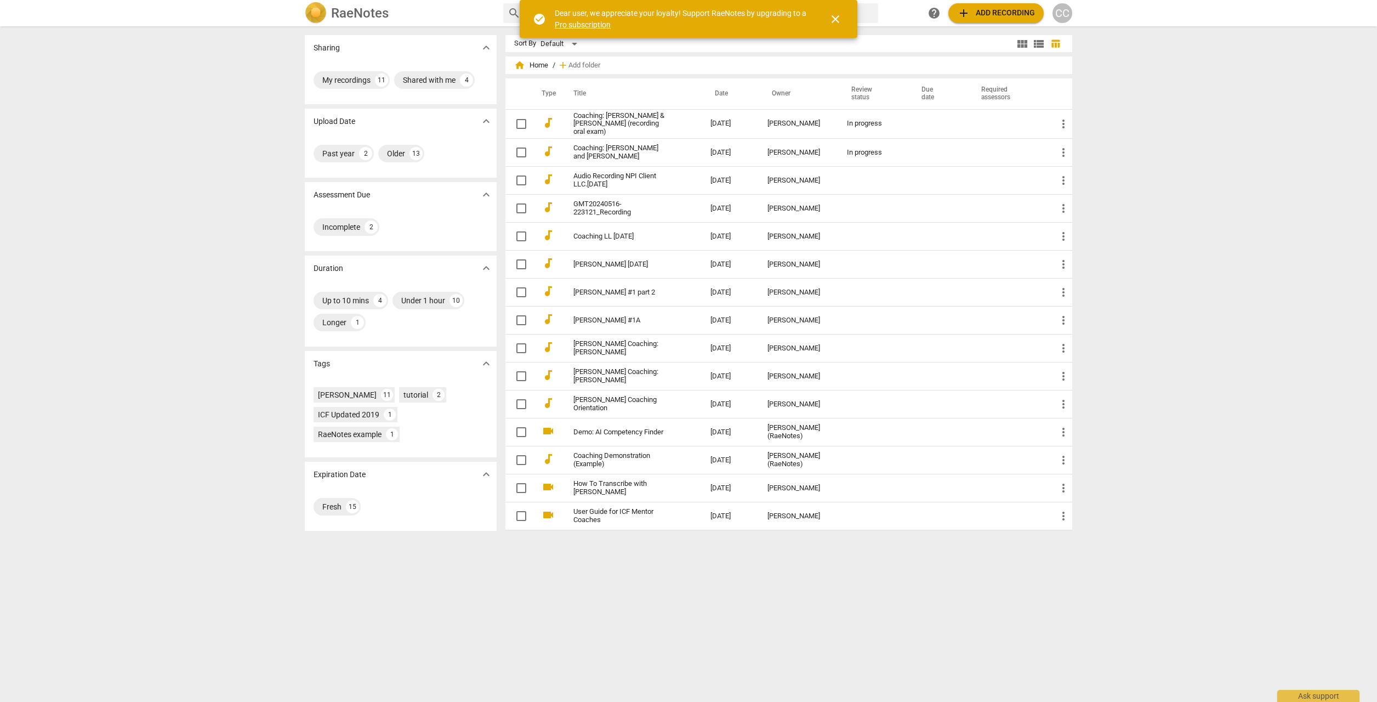
click at [1062, 15] on div "CC" at bounding box center [1062, 13] width 20 height 20
click at [1072, 182] on li "Change Plan" at bounding box center [1093, 186] width 83 height 26
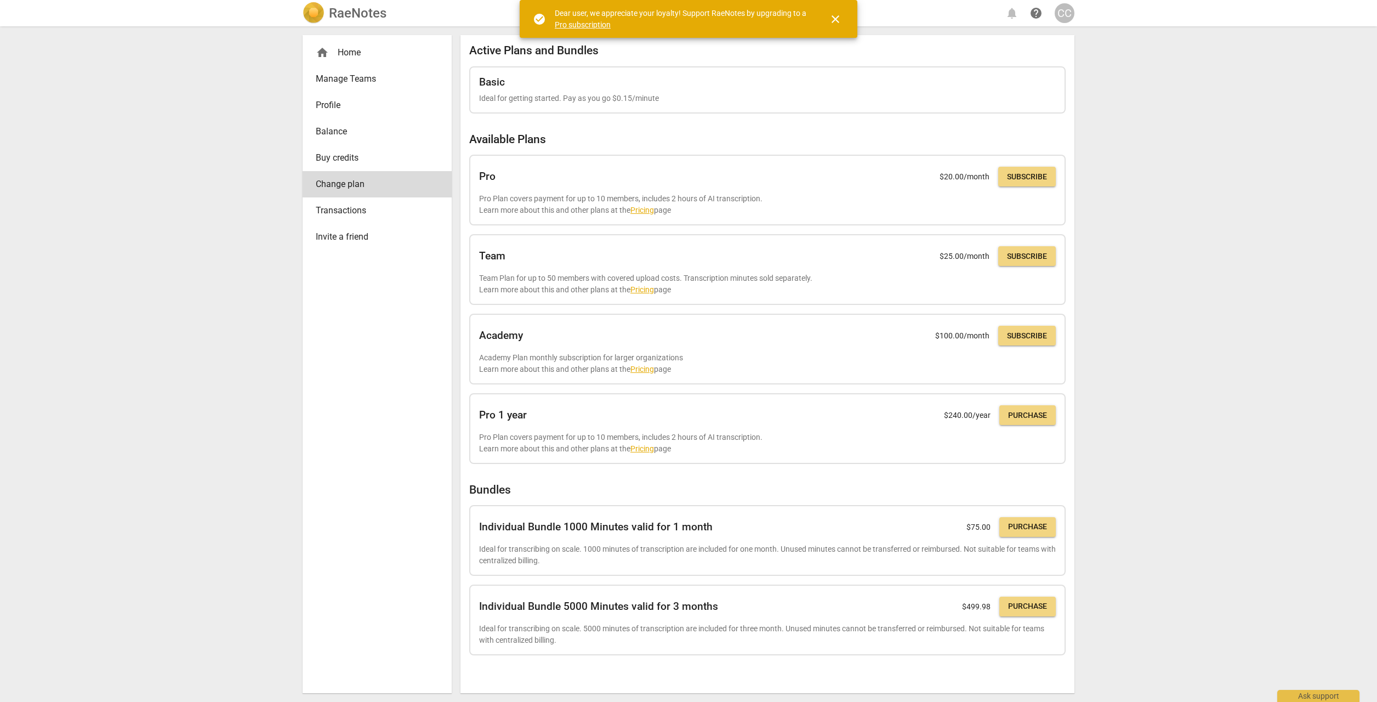
click at [353, 219] on link "Transactions" at bounding box center [377, 210] width 149 height 26
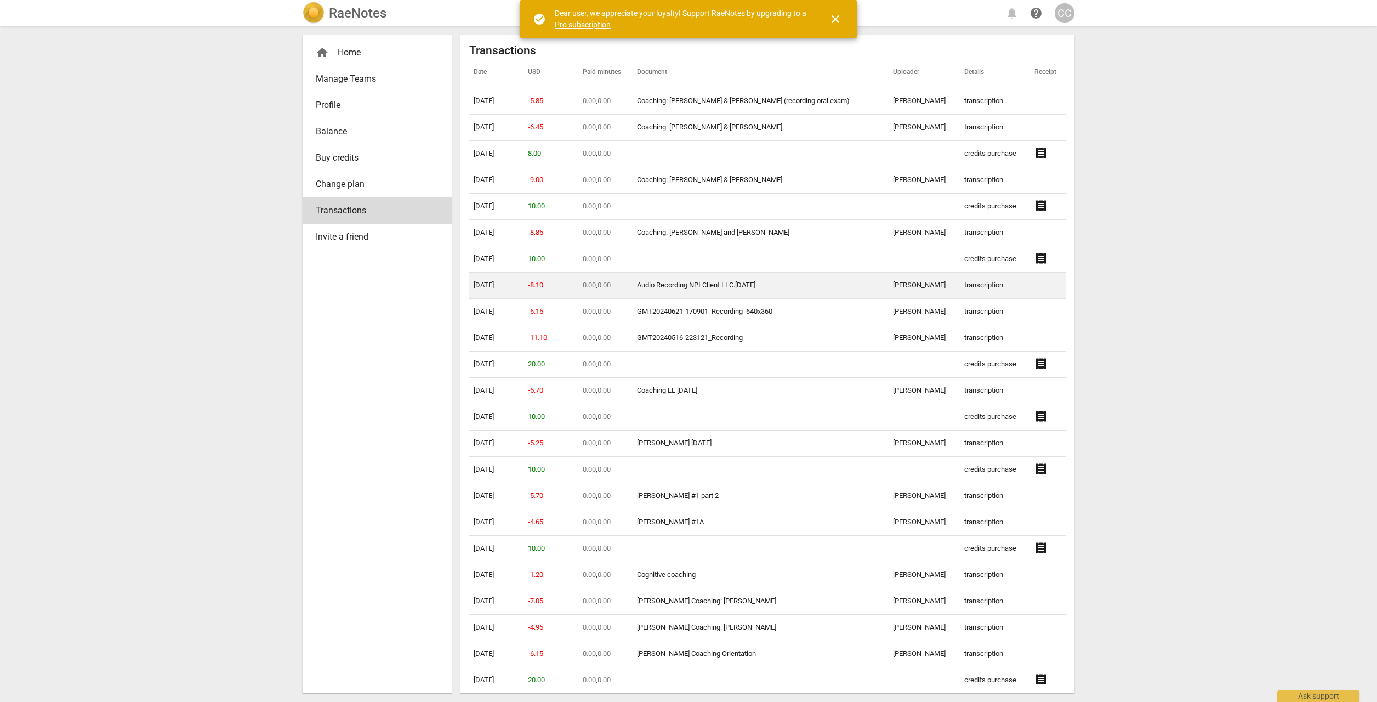
click at [710, 283] on link "Audio Recording NPI Client LLC.[DATE]" at bounding box center [696, 285] width 118 height 8
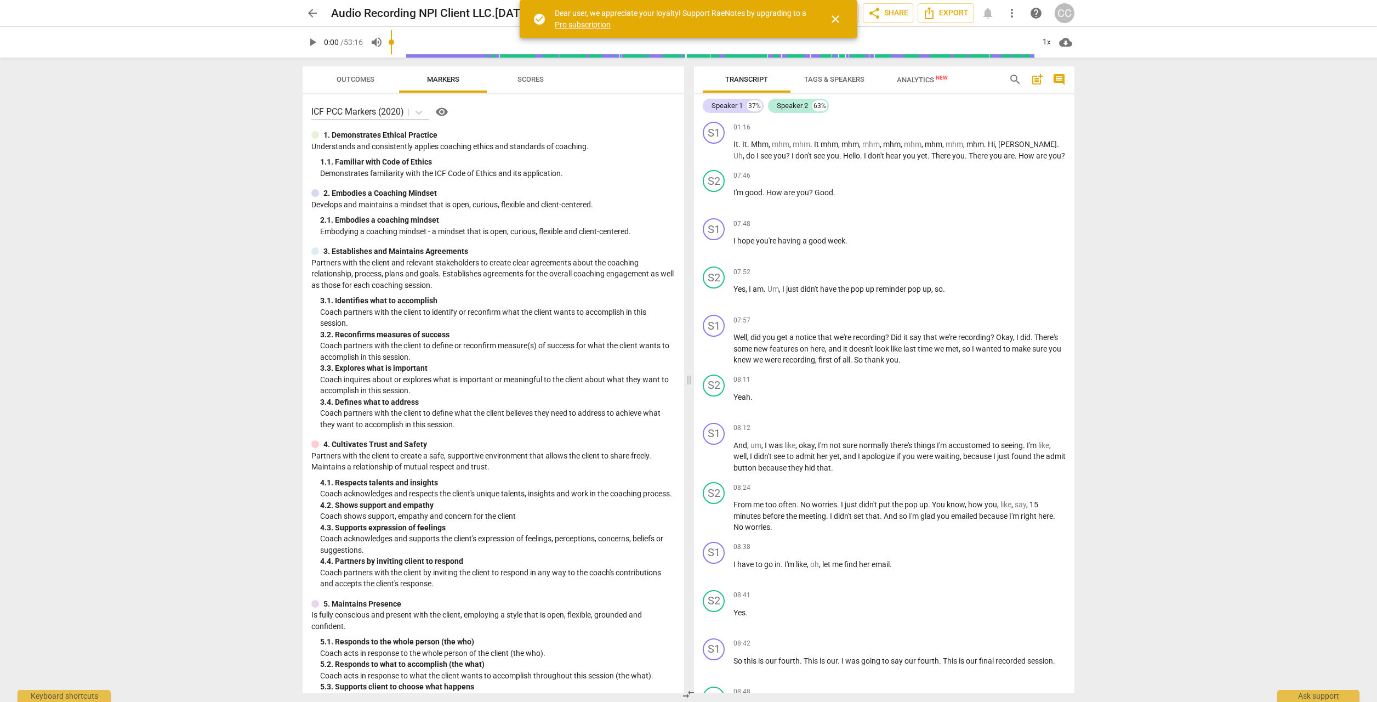
click at [821, 78] on span "Tags & Speakers" at bounding box center [834, 79] width 60 height 8
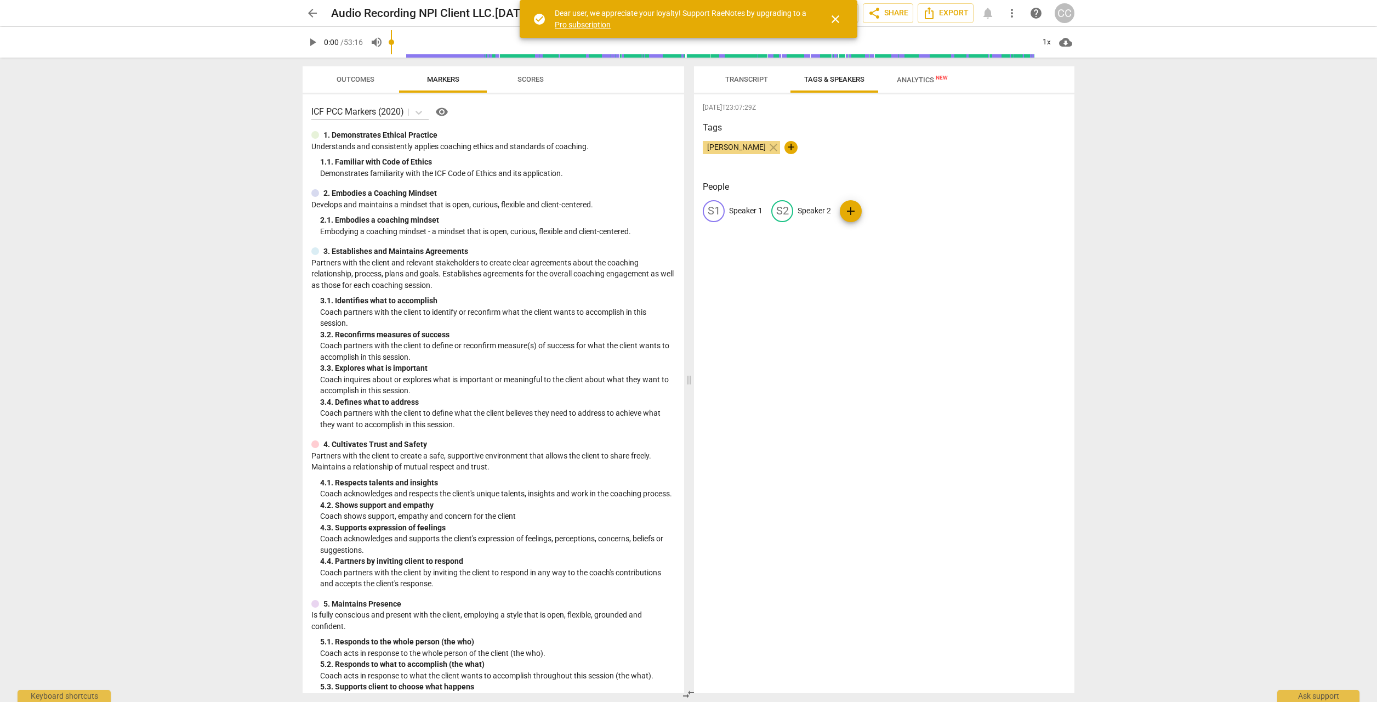
click at [736, 213] on p "Speaker 1" at bounding box center [745, 211] width 33 height 12
type input "Coach"
click at [881, 206] on p "Speaker 2" at bounding box center [885, 211] width 33 height 12
type input "Client"
click at [907, 337] on div "[DATE]T23:07:29Z Tags [PERSON_NAME] close + People CO Coach edit Client delete …" at bounding box center [884, 393] width 380 height 599
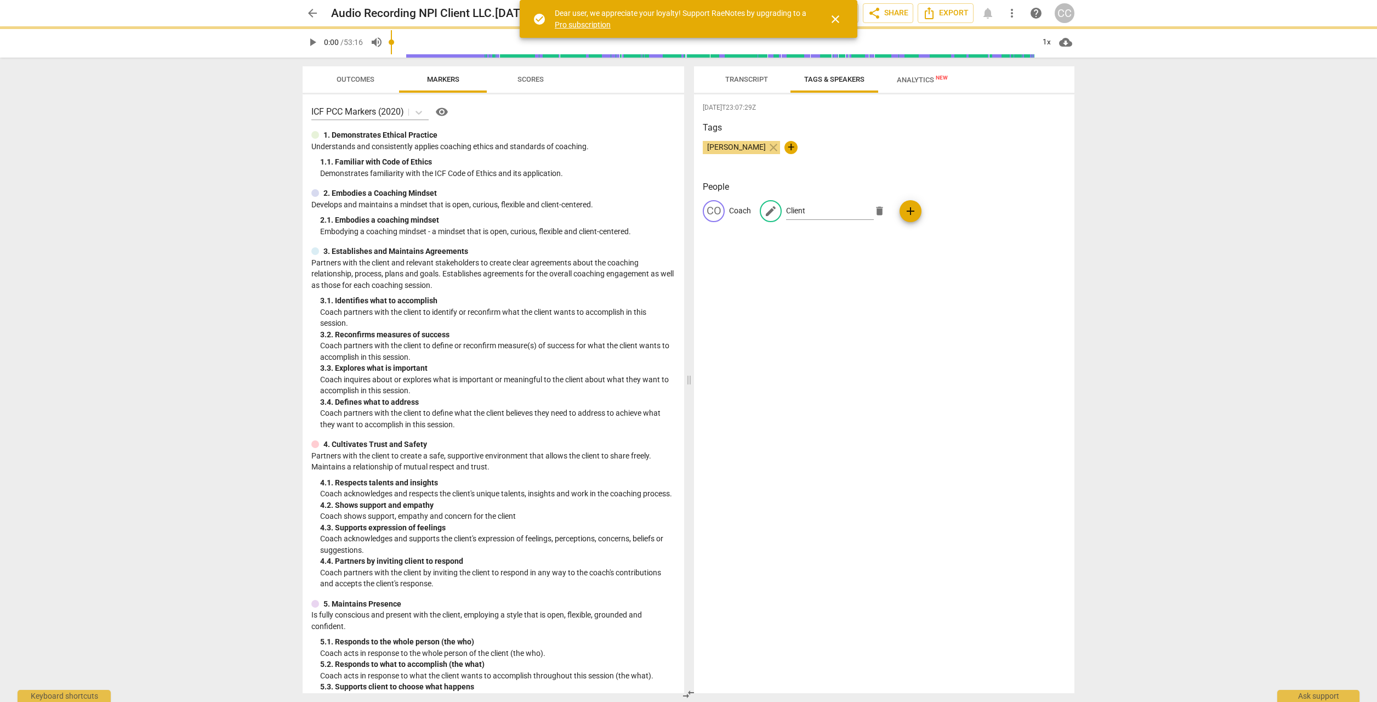
click at [742, 83] on span "Transcript" at bounding box center [746, 79] width 43 height 8
click at [741, 81] on span "Transcript" at bounding box center [746, 79] width 43 height 8
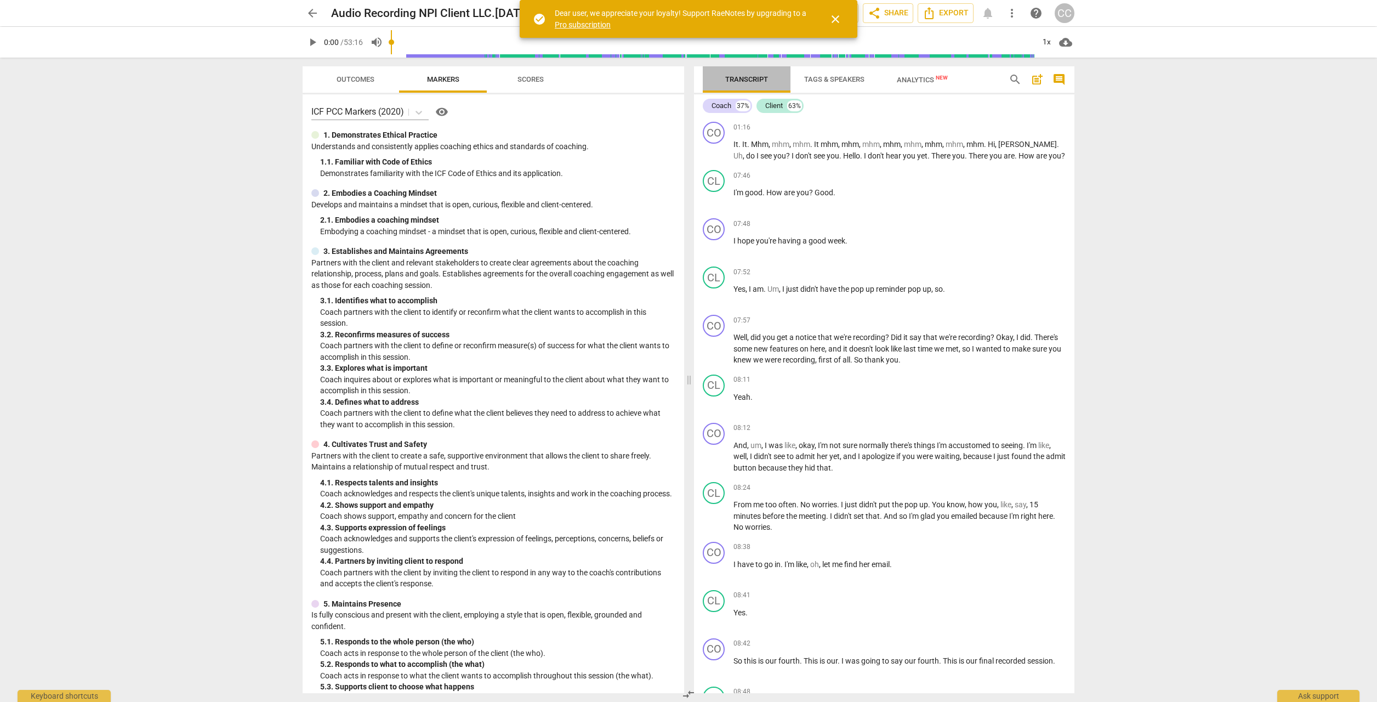
click at [744, 81] on span "Transcript" at bounding box center [746, 79] width 43 height 8
click at [880, 12] on span "share Share" at bounding box center [888, 13] width 41 height 13
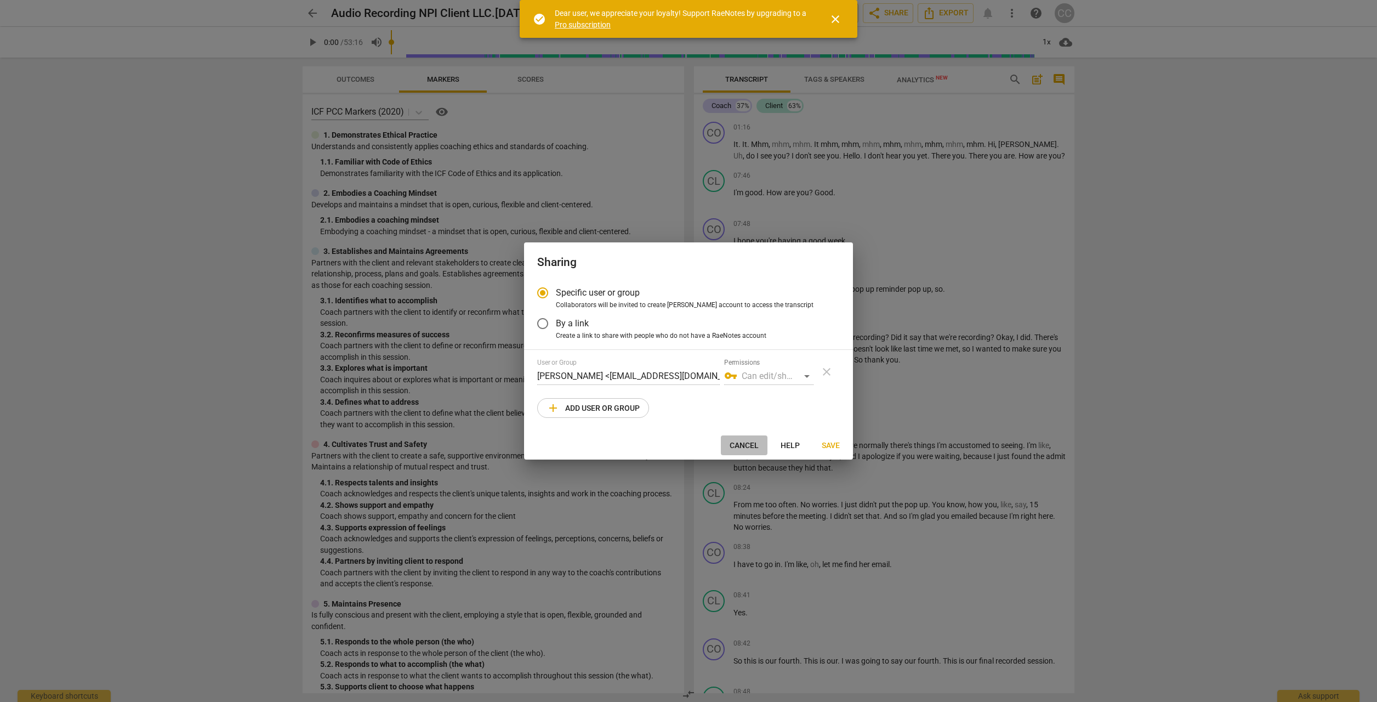
click at [753, 447] on span "Cancel" at bounding box center [744, 445] width 29 height 11
radio input "false"
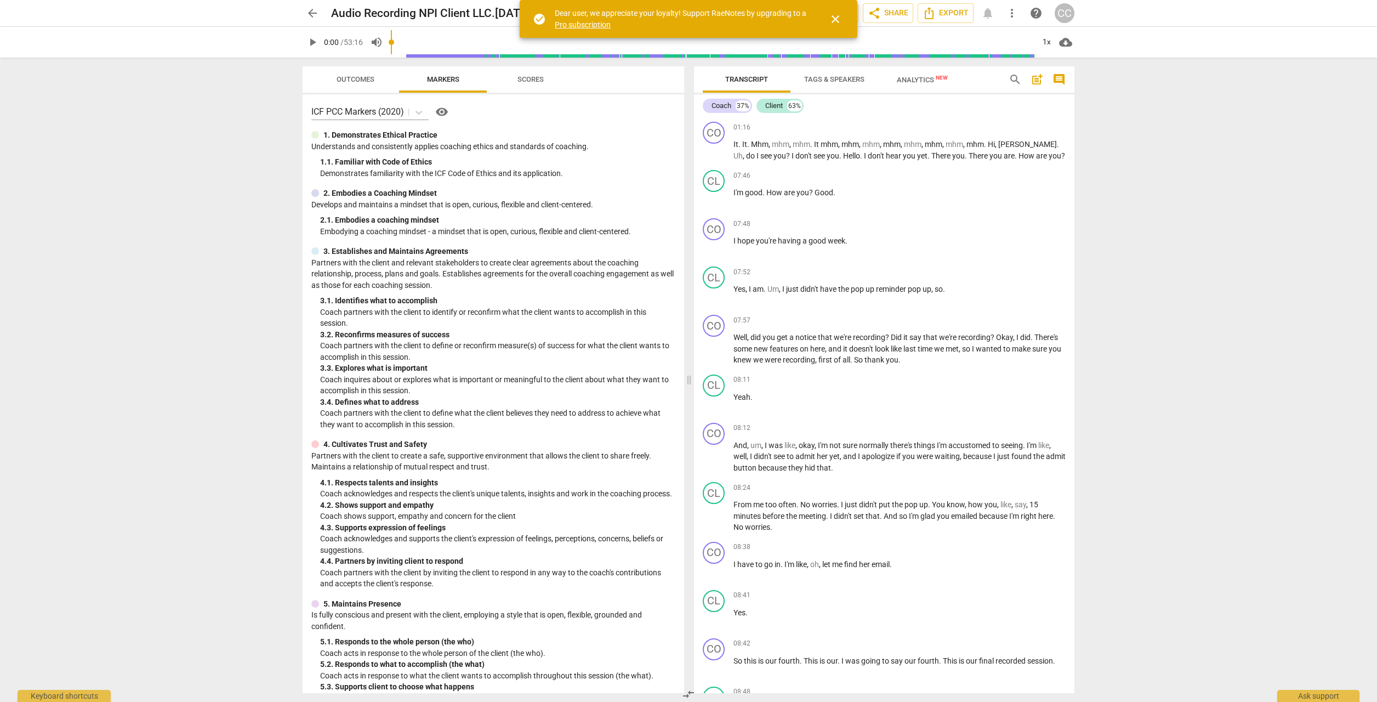
click at [837, 18] on span "close" at bounding box center [835, 19] width 13 height 13
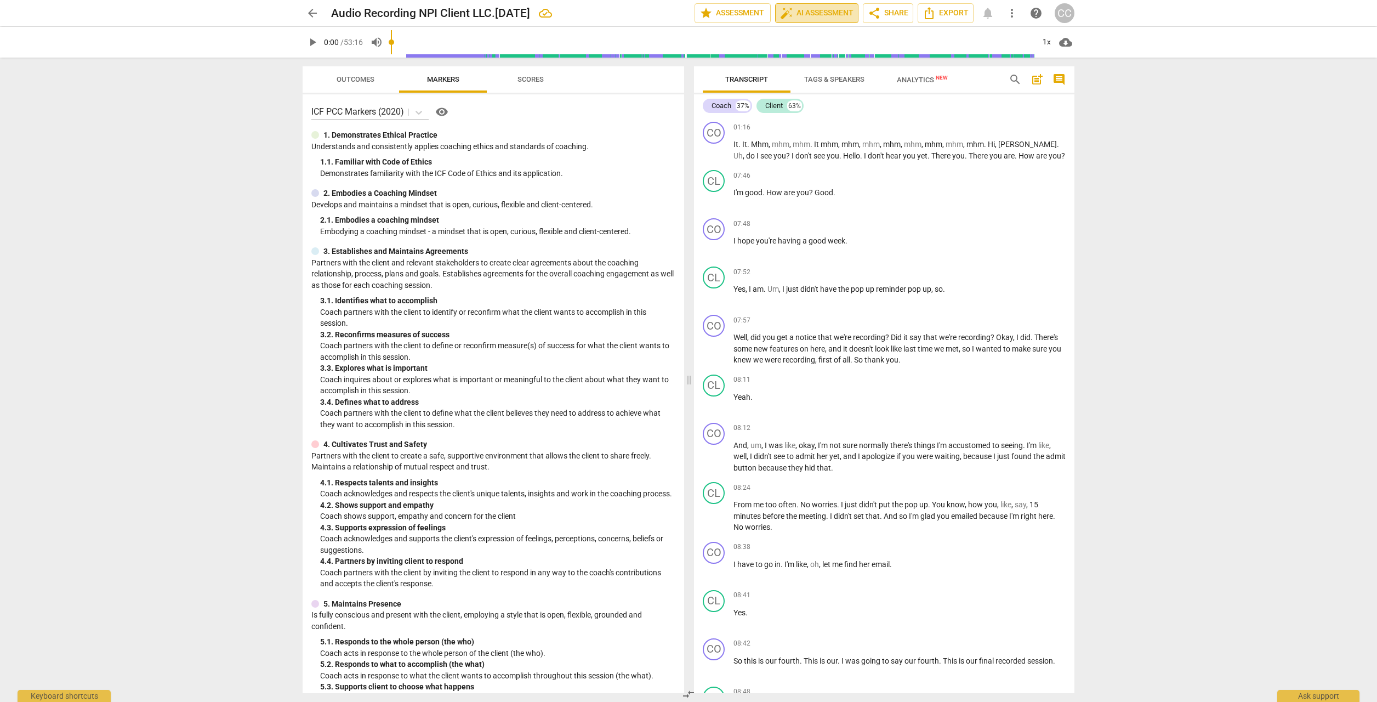
click at [813, 9] on span "auto_fix_high AI Assessment" at bounding box center [816, 13] width 73 height 13
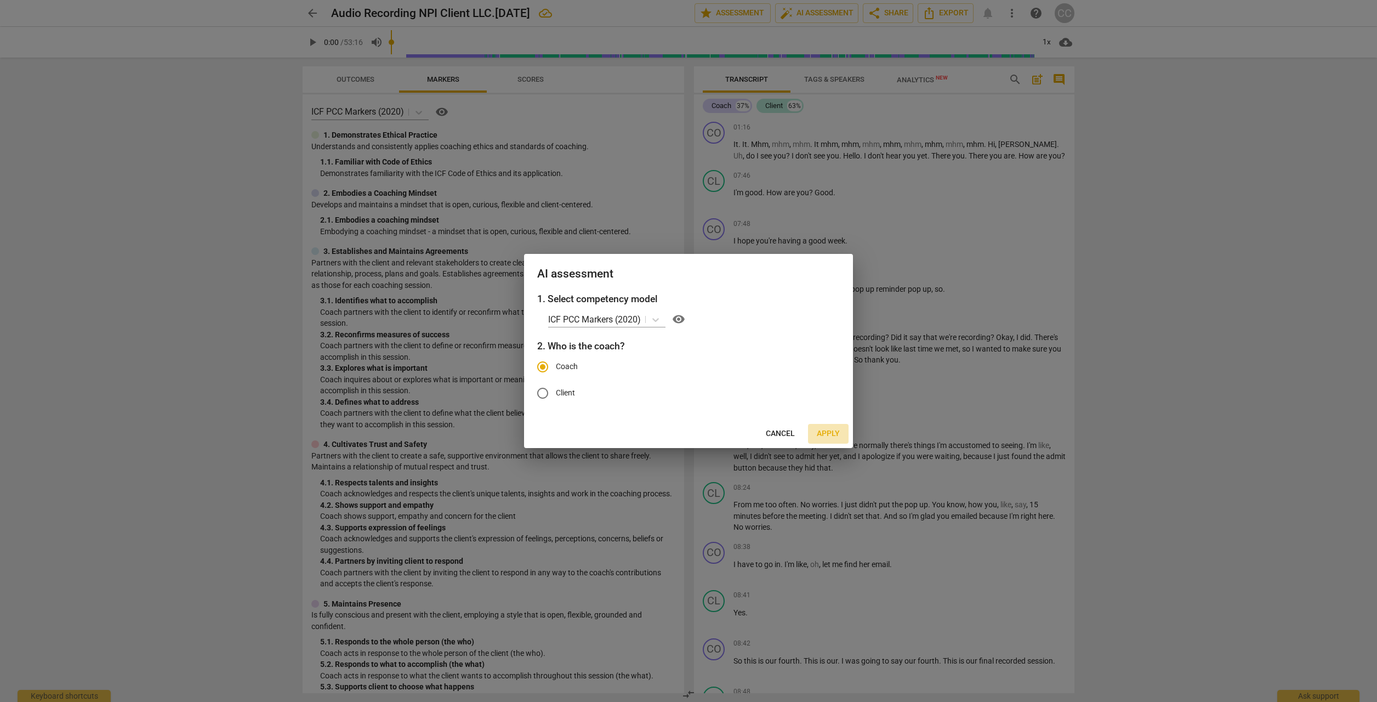
click at [836, 433] on span "Apply" at bounding box center [828, 433] width 23 height 11
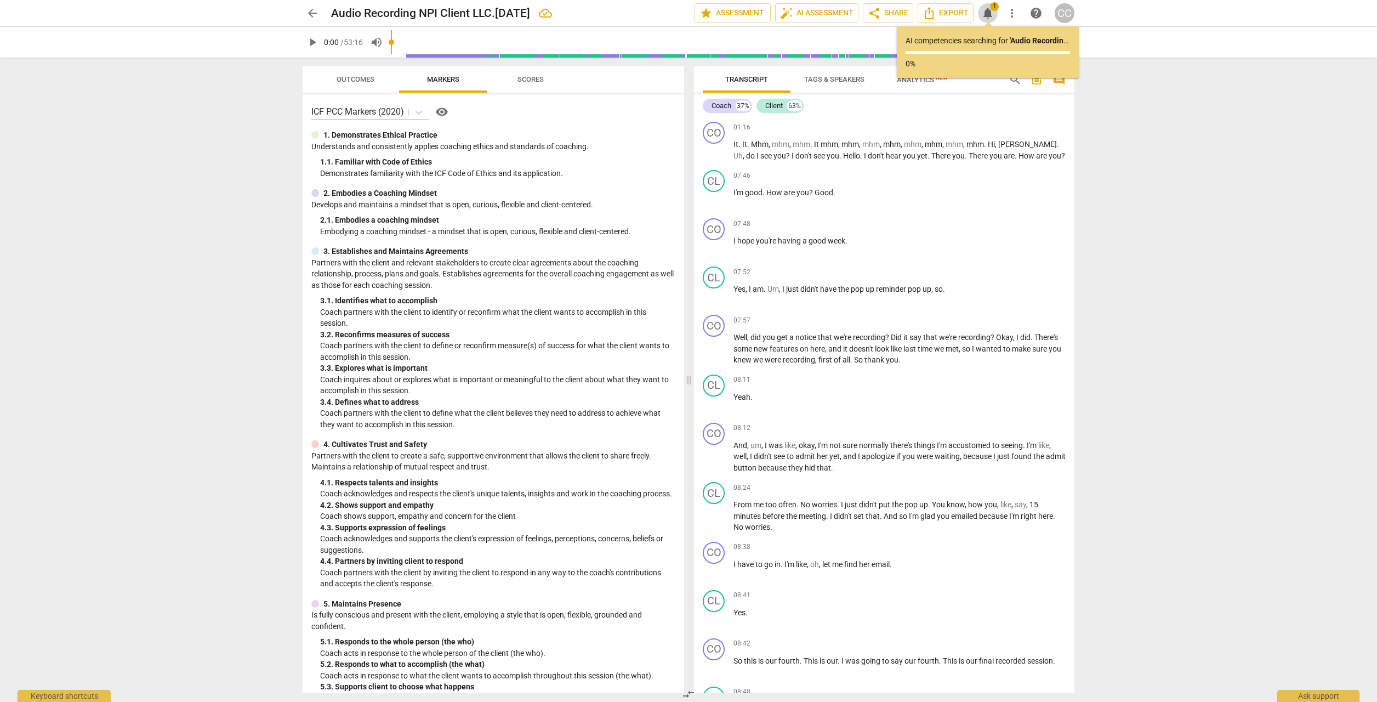
click at [989, 13] on span "notifications" at bounding box center [987, 13] width 13 height 13
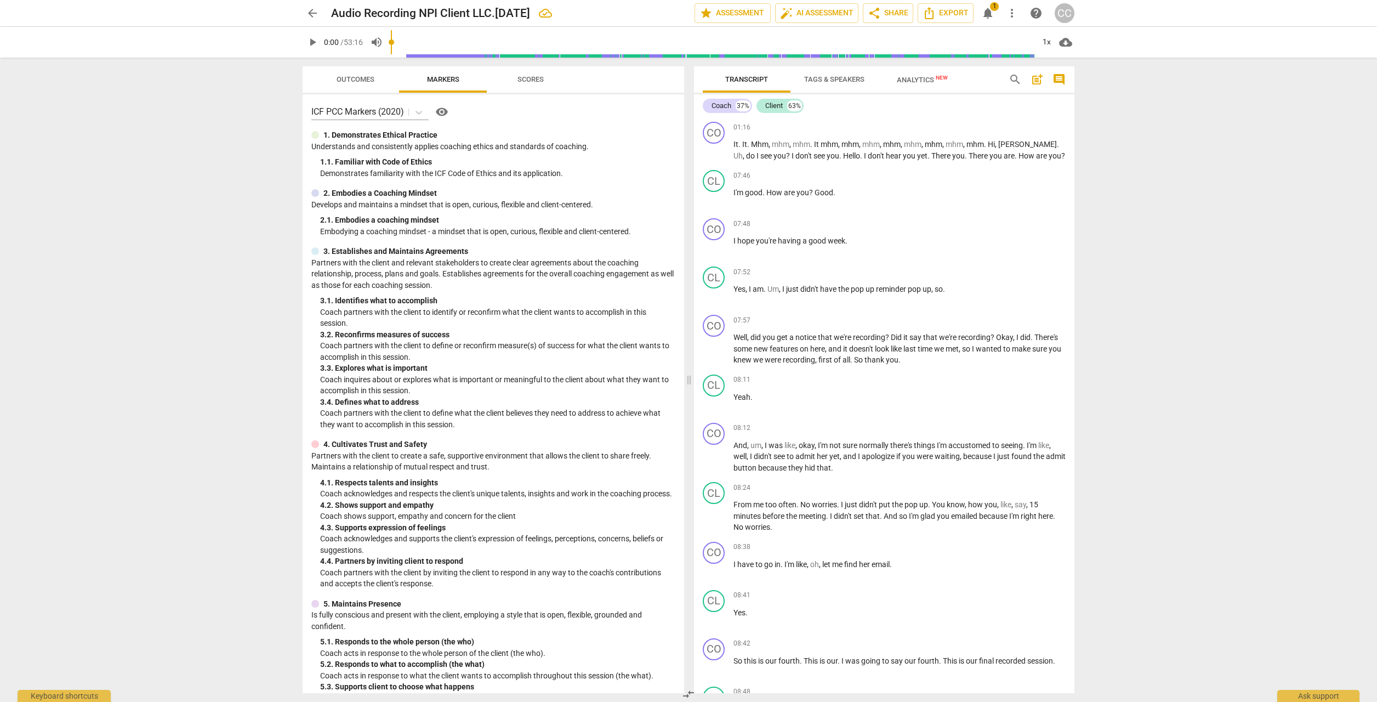
click at [989, 13] on span "notifications" at bounding box center [987, 13] width 13 height 13
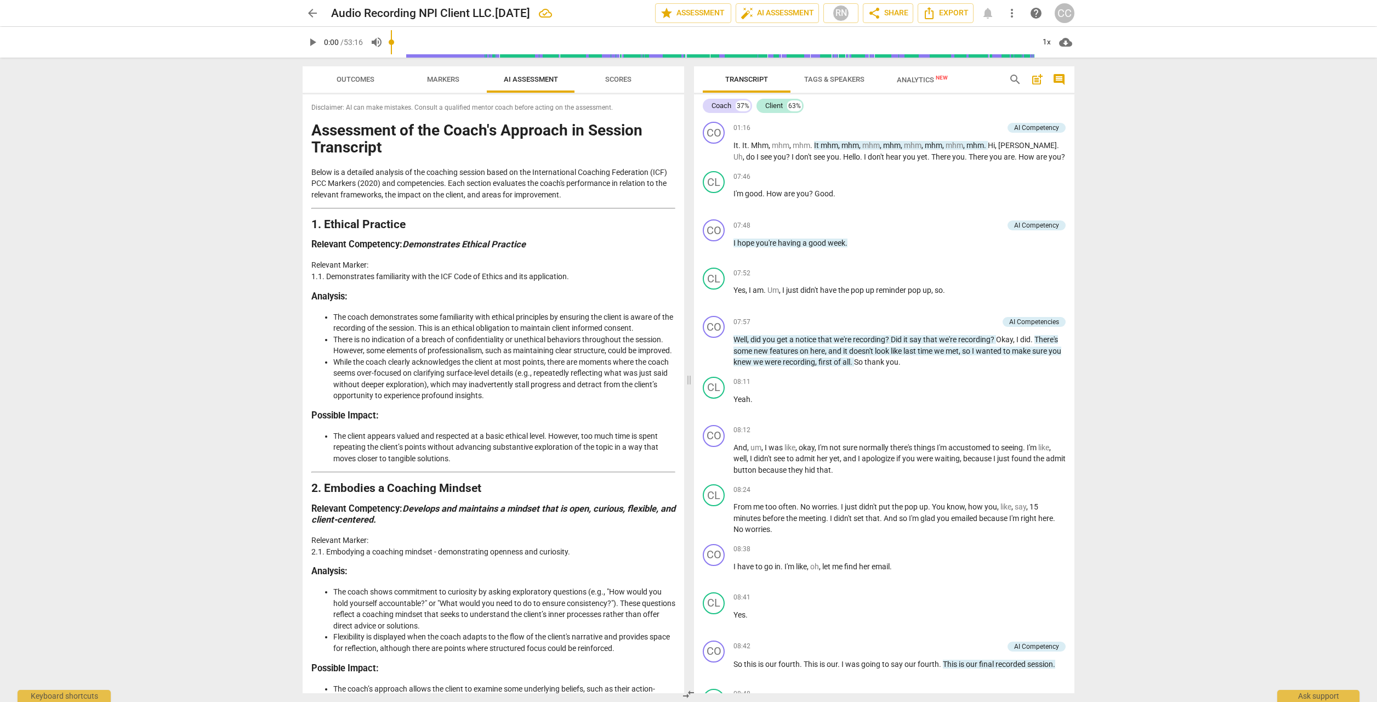
click at [921, 80] on span "Analytics New" at bounding box center [922, 80] width 51 height 8
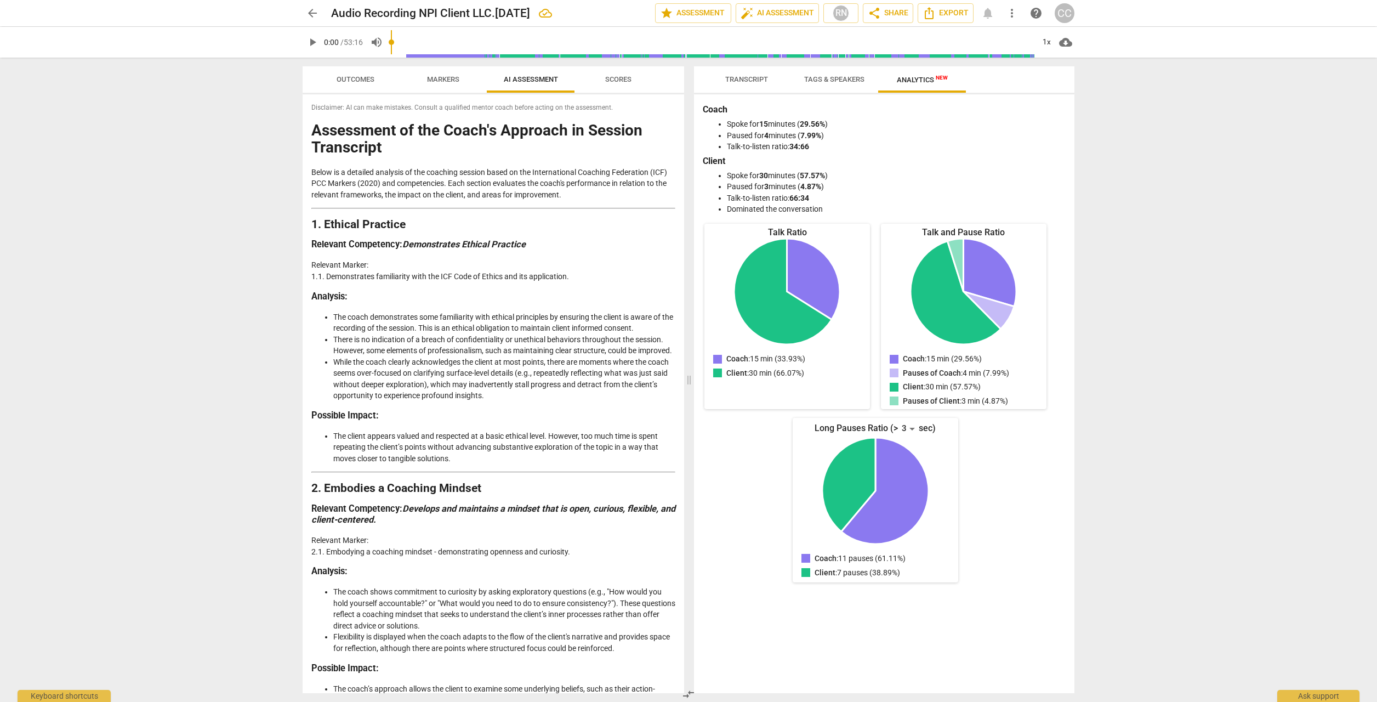
click at [623, 81] on span "Scores" at bounding box center [618, 79] width 26 height 8
